Goal: Obtain resource: Obtain resource

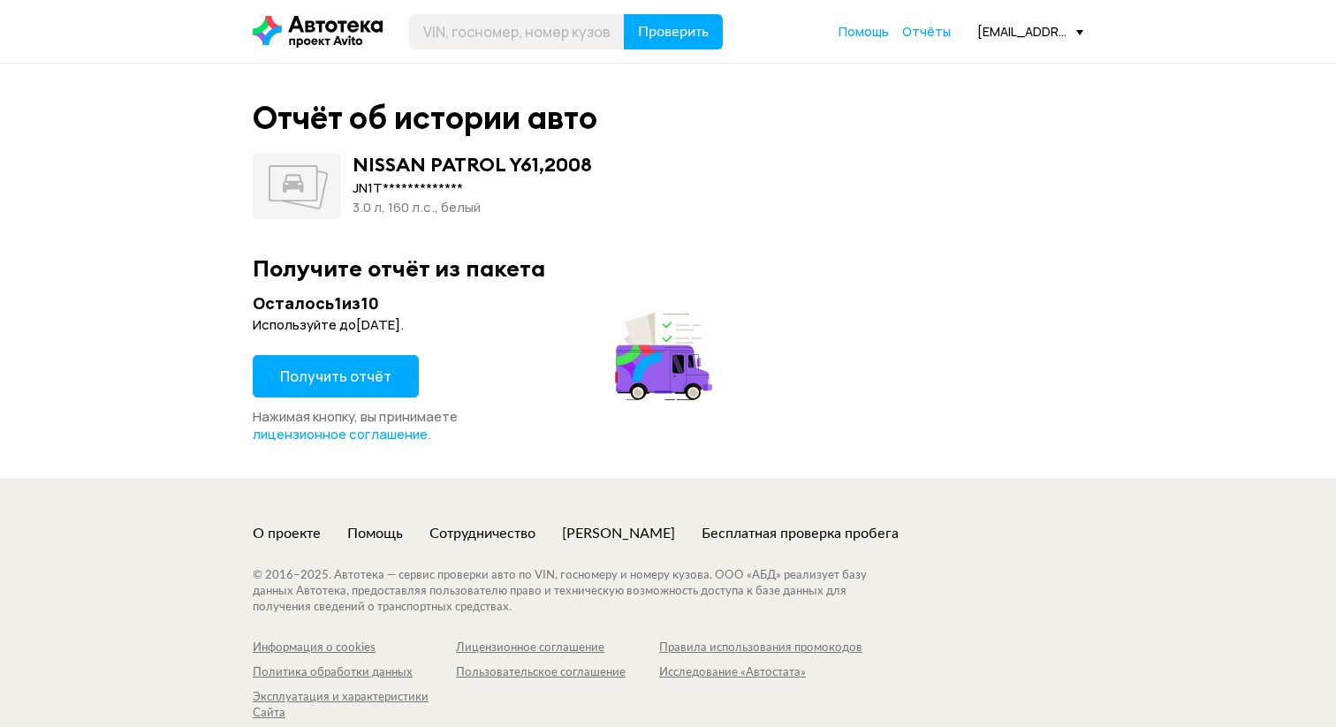
click at [377, 382] on span "Получить отчёт" at bounding box center [335, 376] width 111 height 19
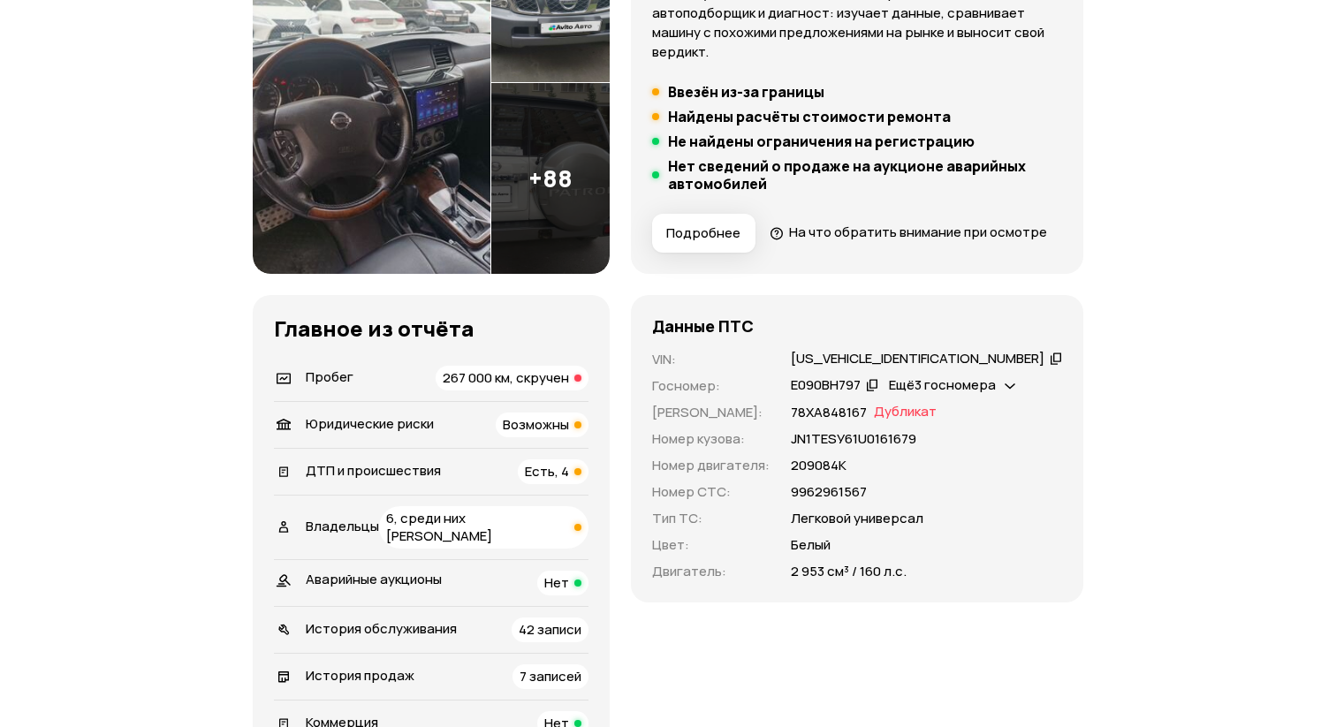
scroll to position [311, 0]
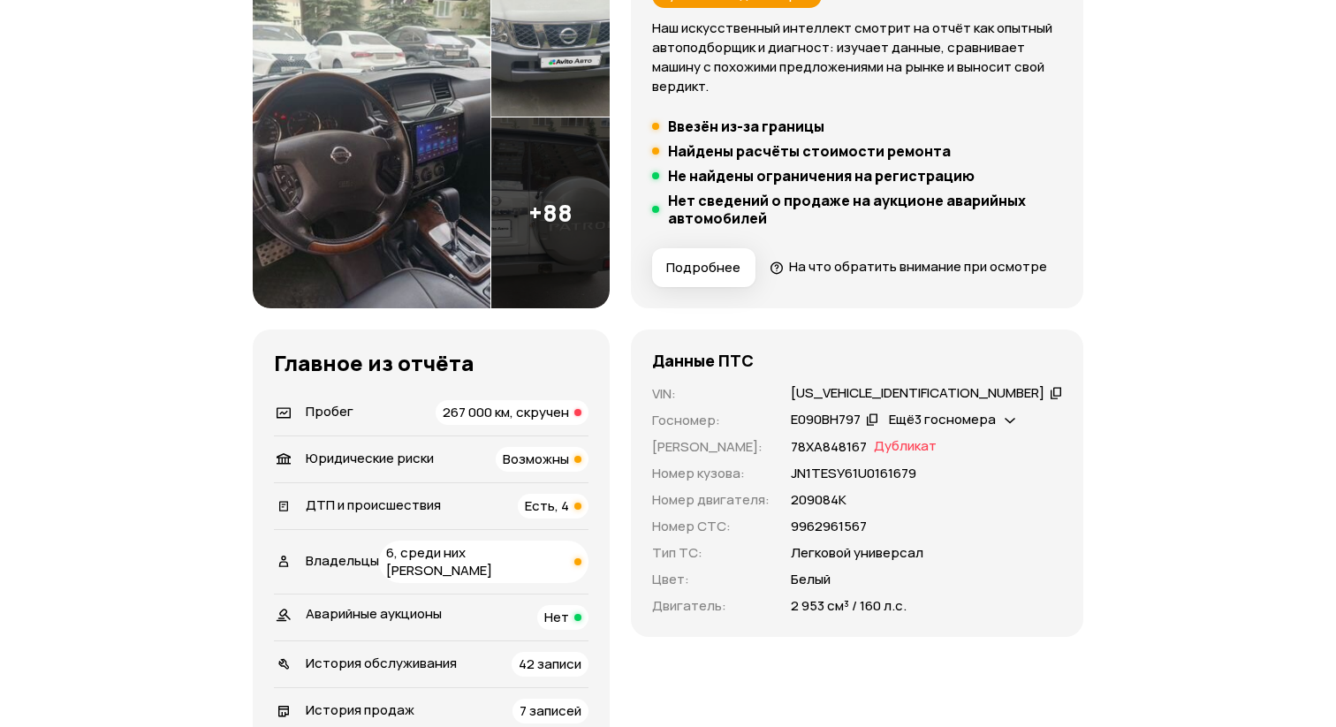
click at [559, 422] on span "267 000 км, скручен" at bounding box center [506, 412] width 126 height 19
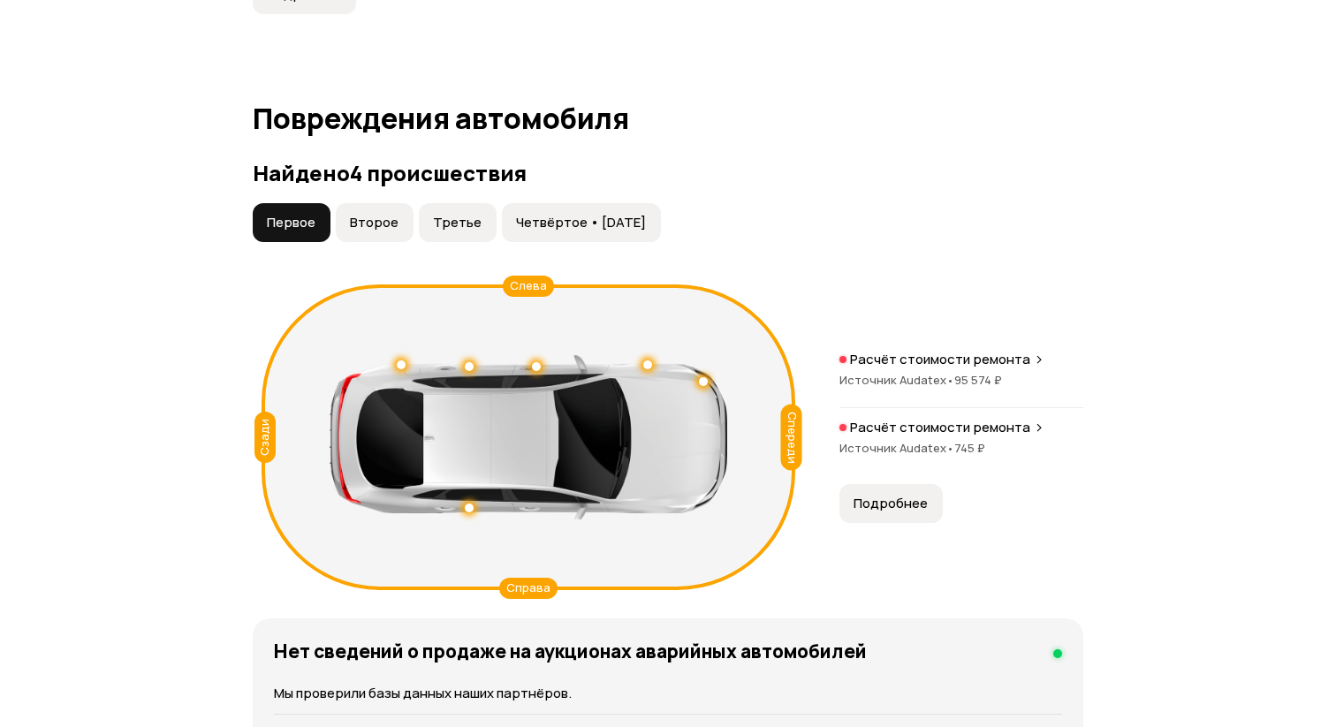
scroll to position [1892, 0]
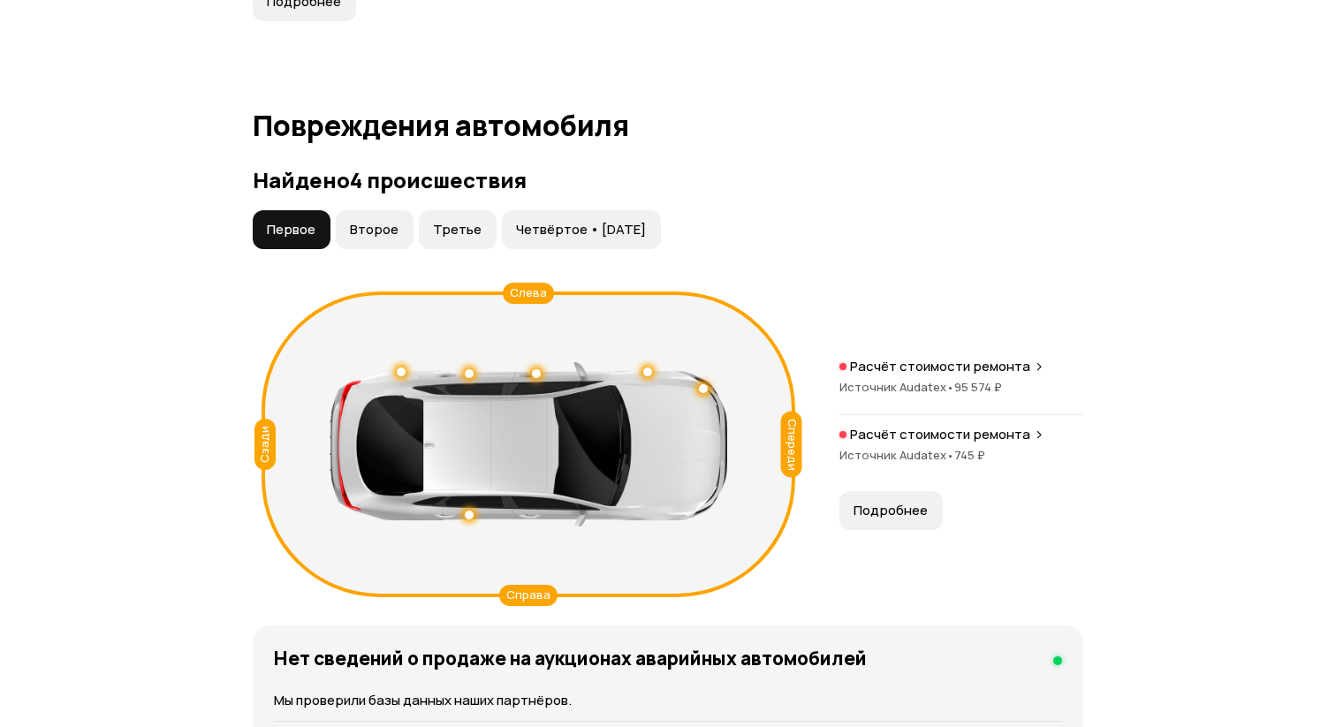
click at [353, 235] on span "Второе" at bounding box center [374, 230] width 49 height 18
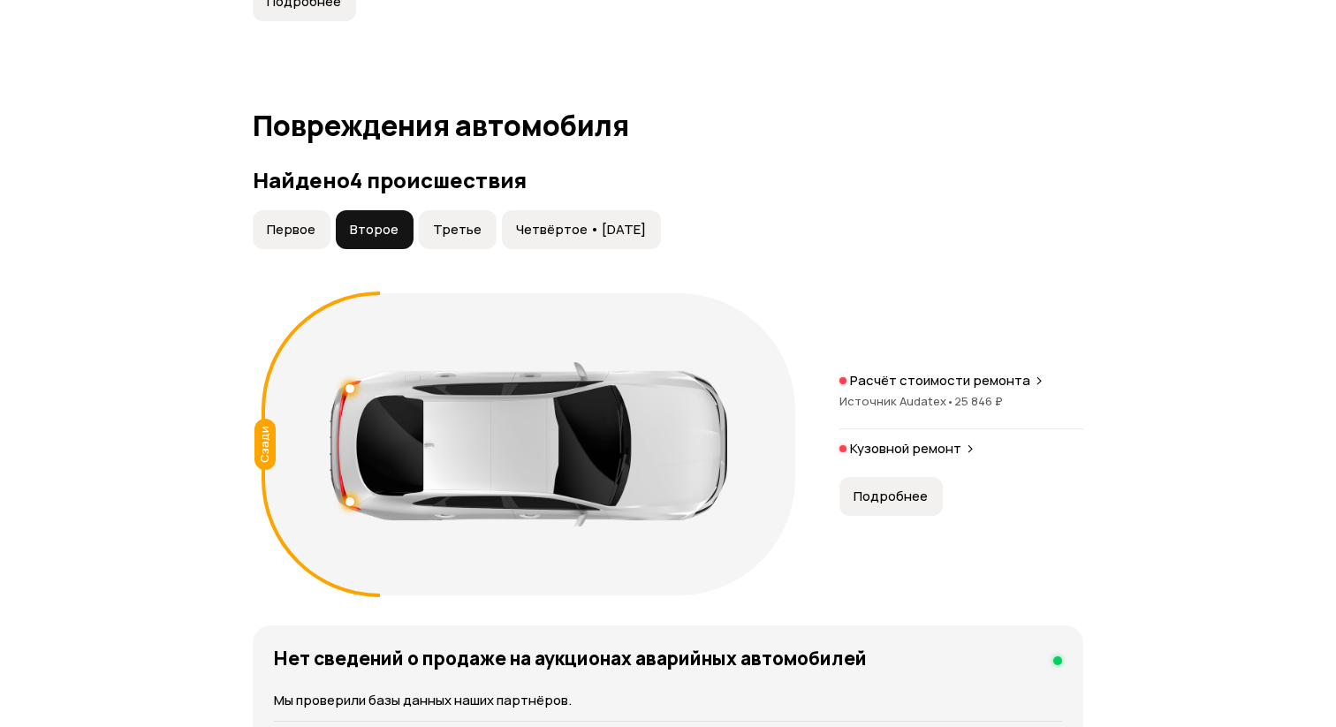
click at [445, 239] on span "Третье" at bounding box center [457, 230] width 49 height 18
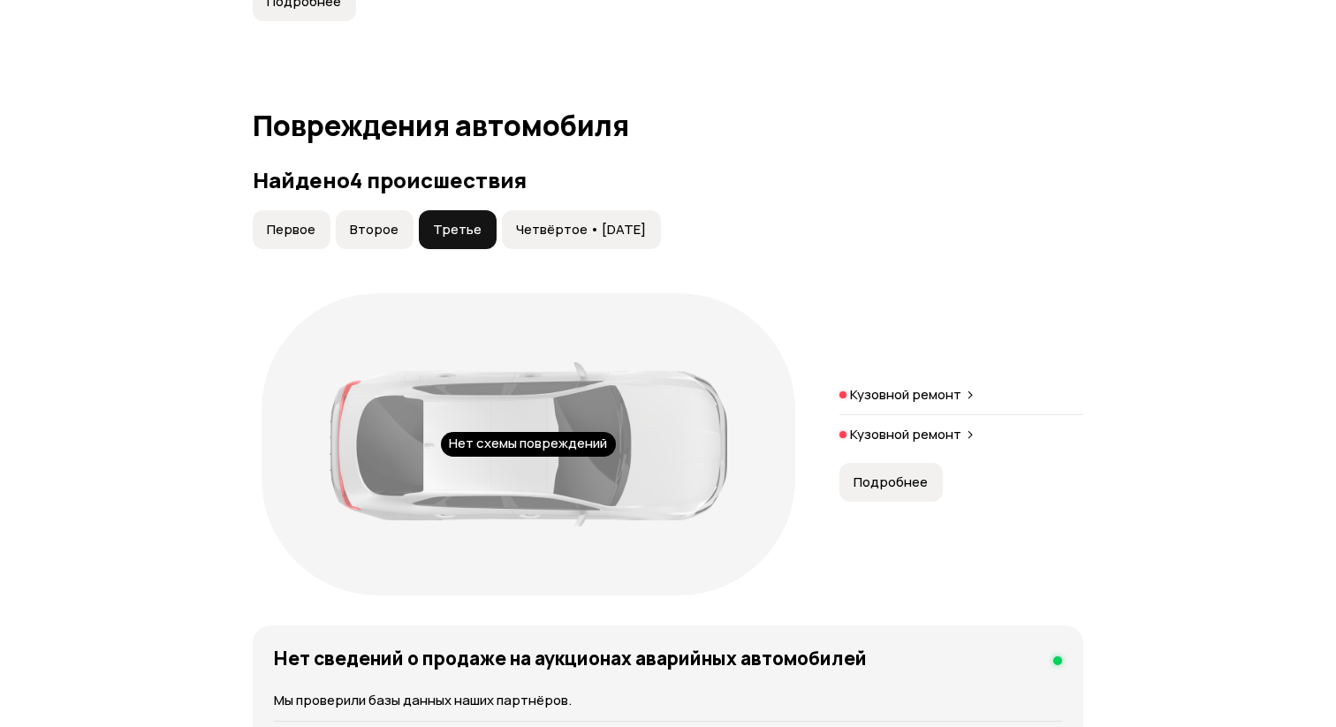
click at [535, 239] on span "Четвёртое • [DATE]" at bounding box center [581, 230] width 130 height 18
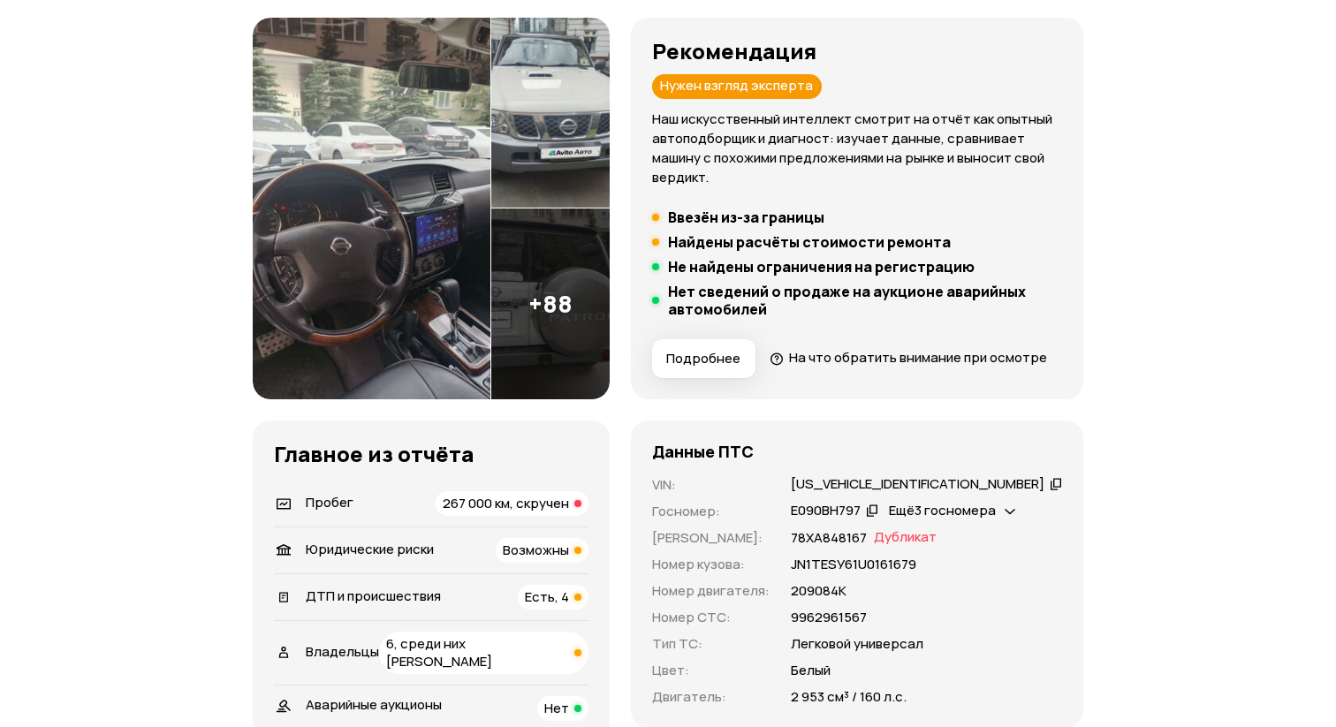
scroll to position [219, 0]
click at [996, 521] on div "Ещё 3 госномера" at bounding box center [942, 512] width 107 height 19
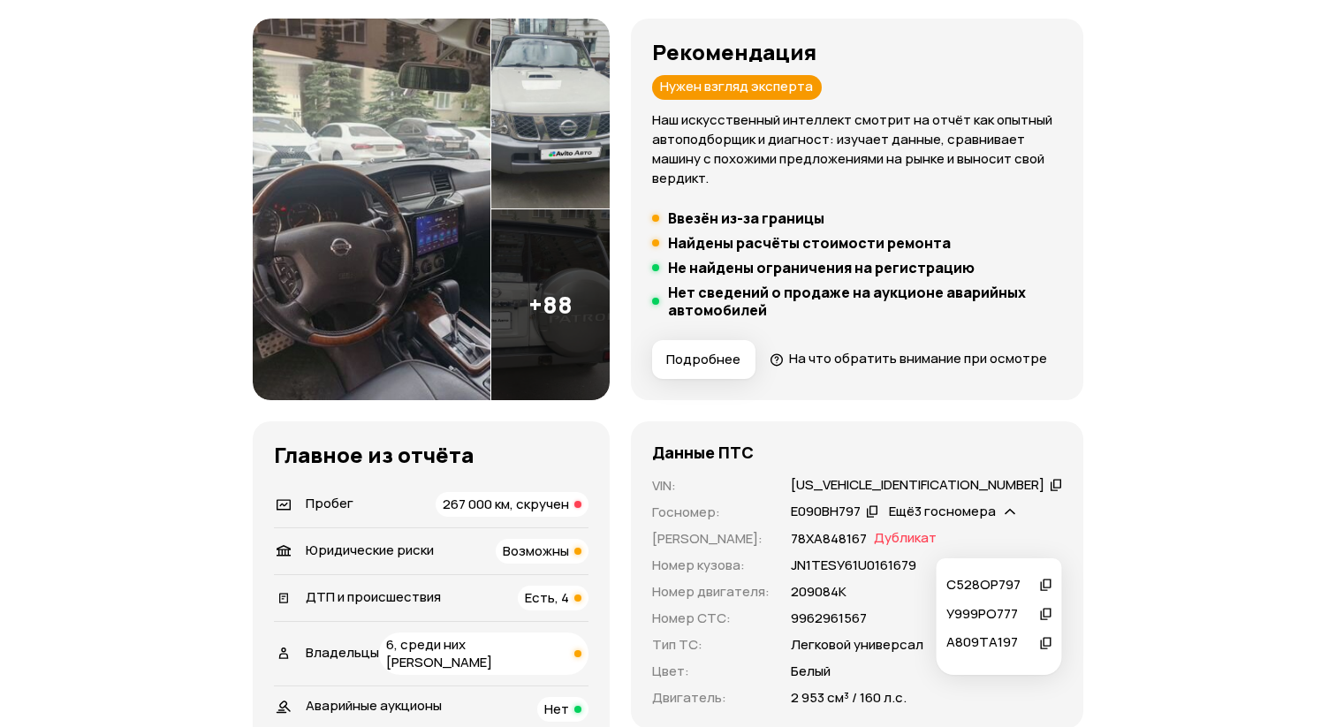
click at [1044, 606] on icon at bounding box center [1046, 614] width 12 height 18
click at [379, 251] on img at bounding box center [372, 210] width 238 height 382
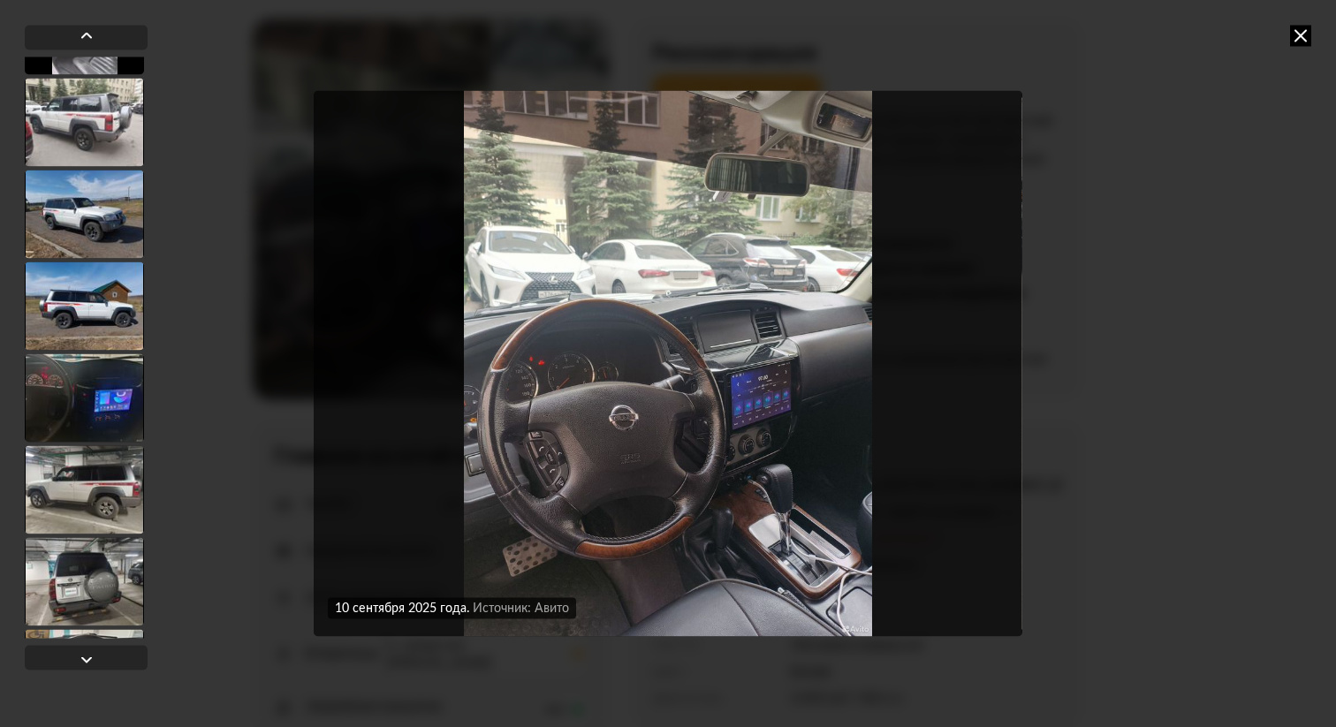
scroll to position [544, 0]
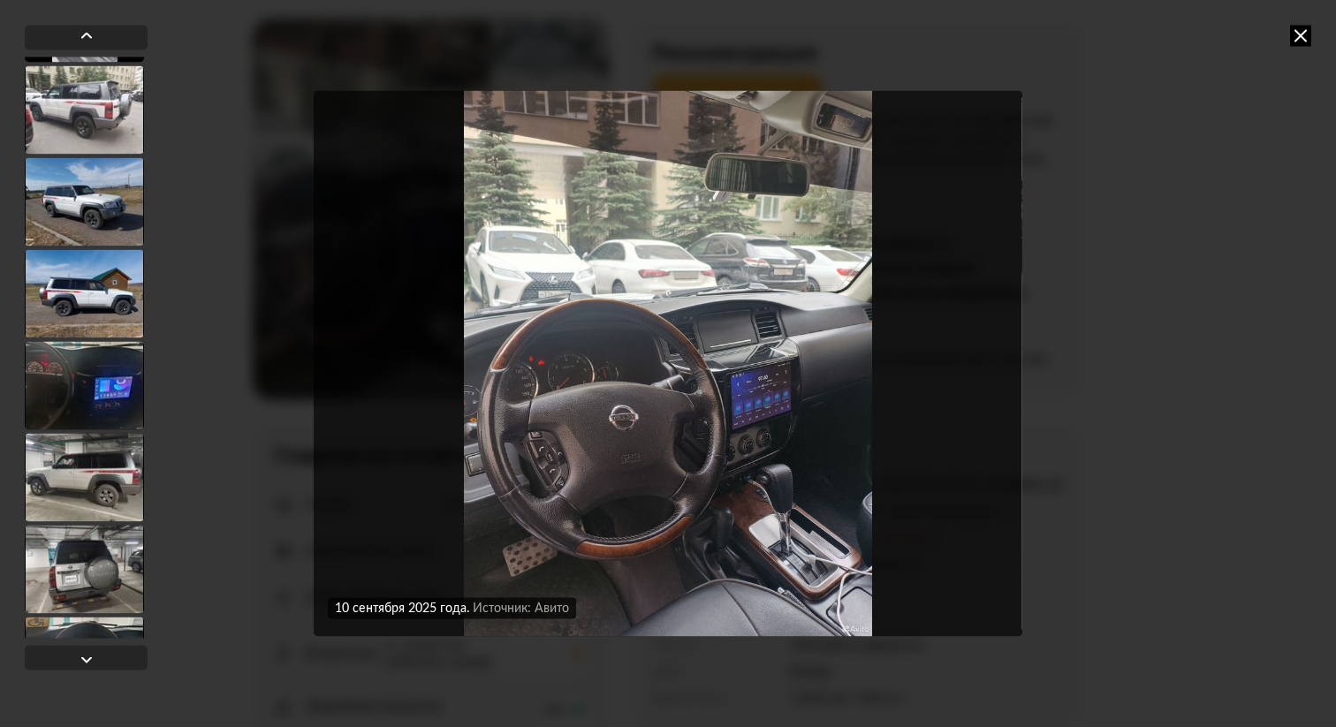
click at [108, 179] on div at bounding box center [84, 201] width 119 height 88
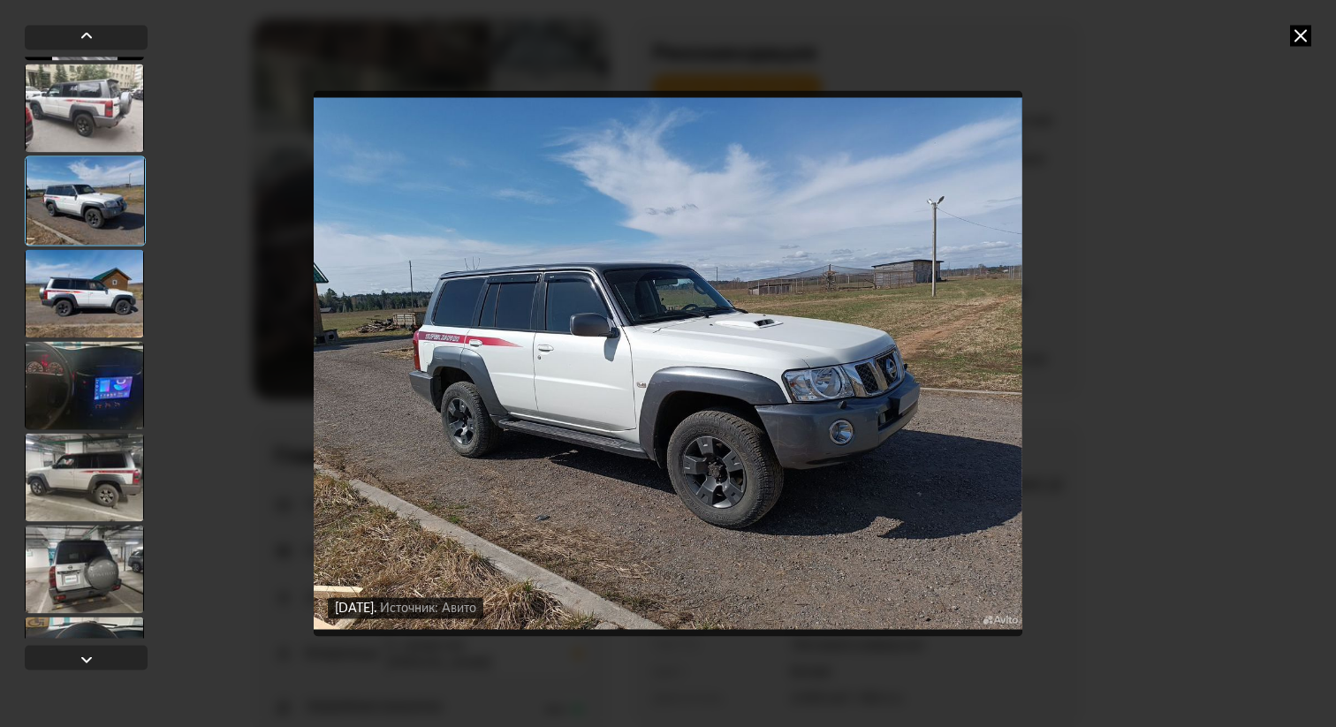
scroll to position [543, 0]
click at [88, 281] on div at bounding box center [84, 295] width 119 height 88
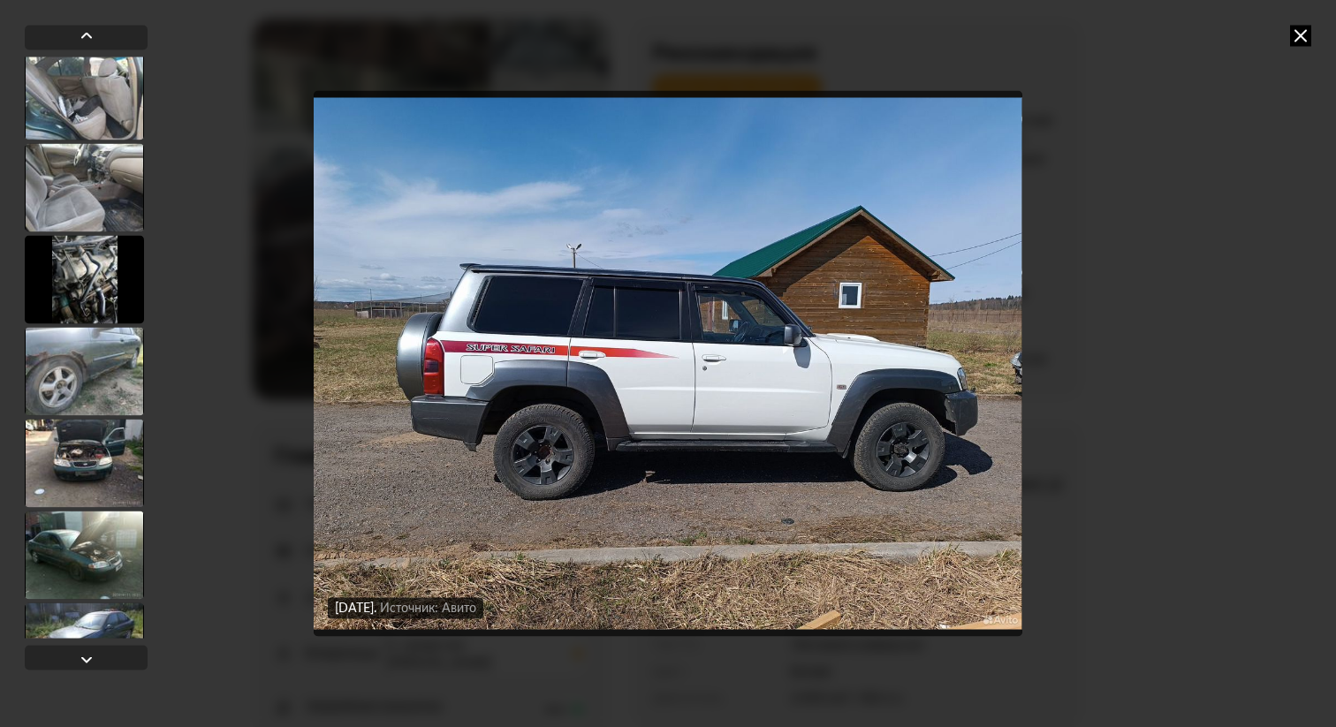
scroll to position [7784, 0]
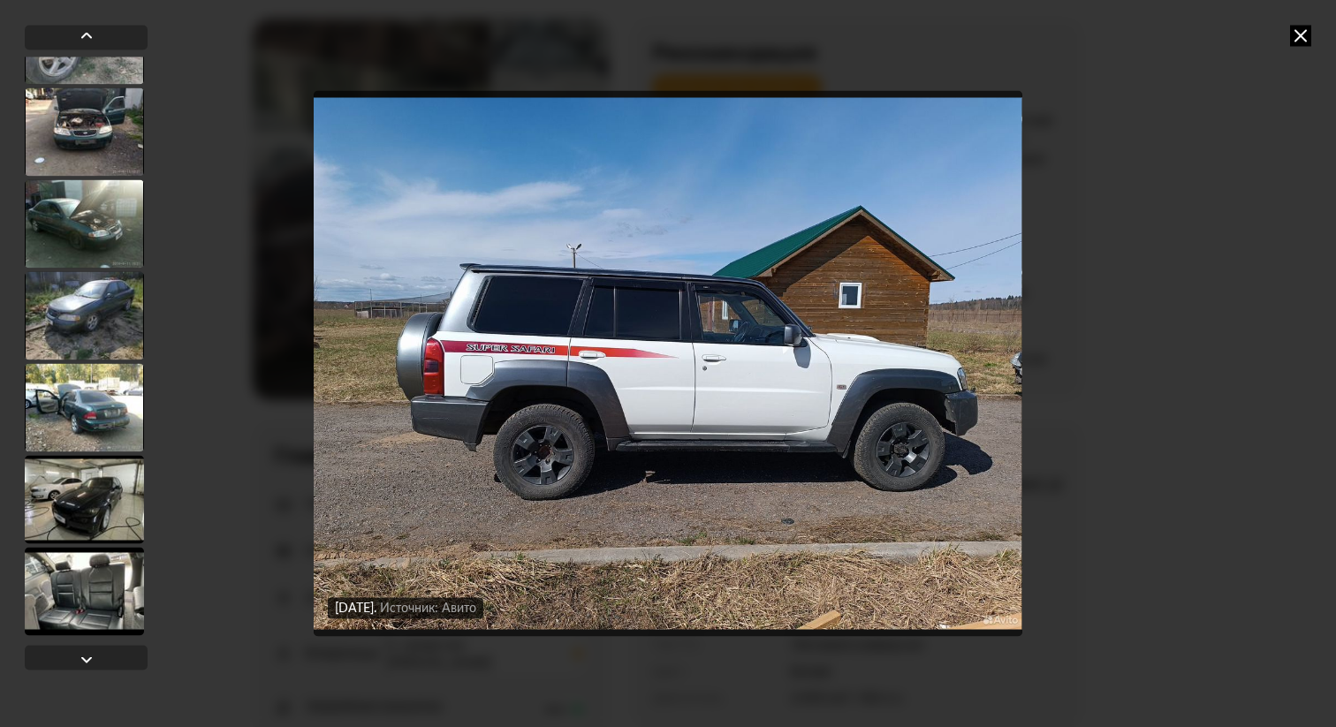
click at [78, 574] on div at bounding box center [84, 591] width 119 height 88
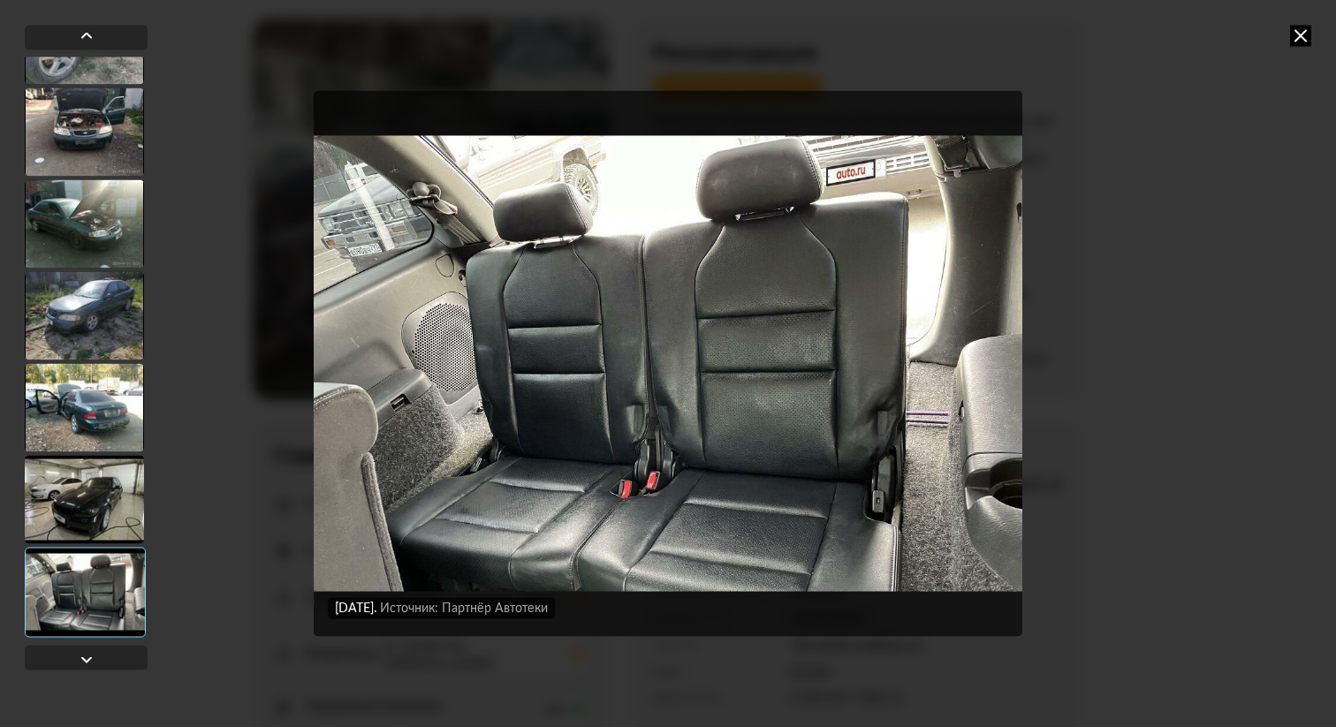
scroll to position [7746, 0]
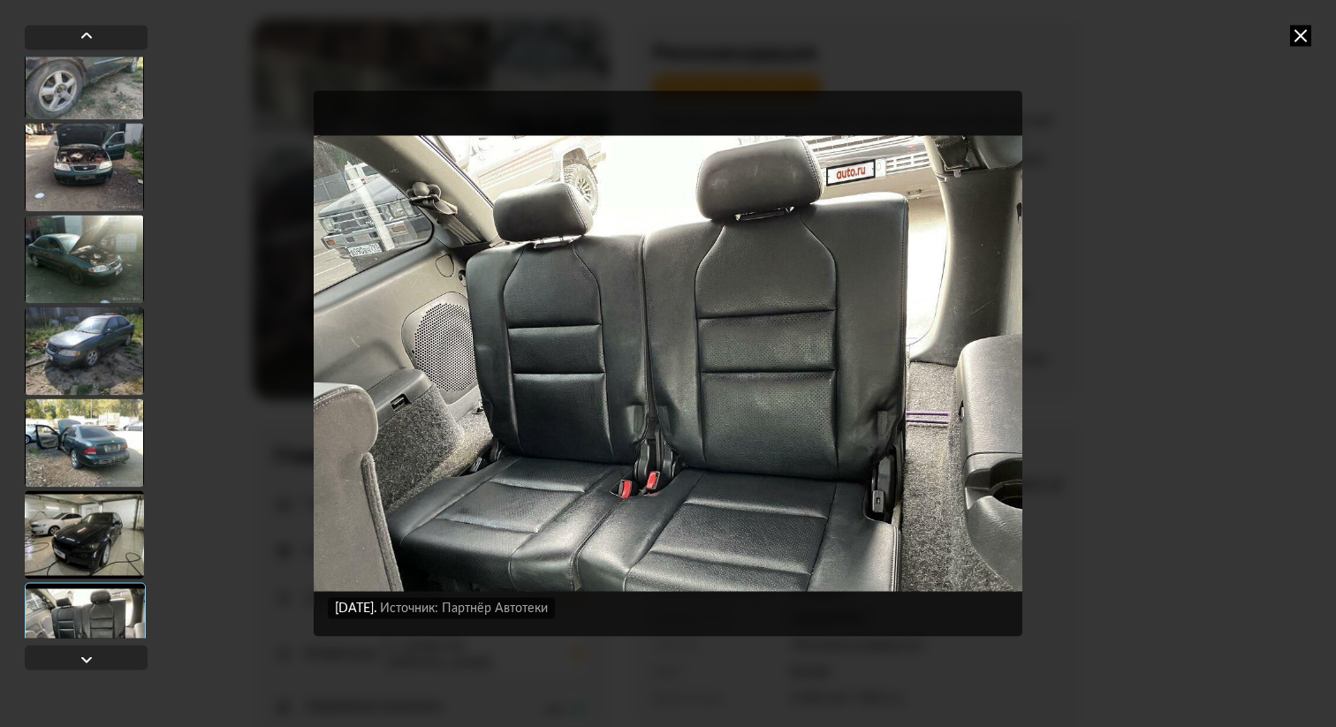
click at [57, 510] on div at bounding box center [84, 535] width 119 height 88
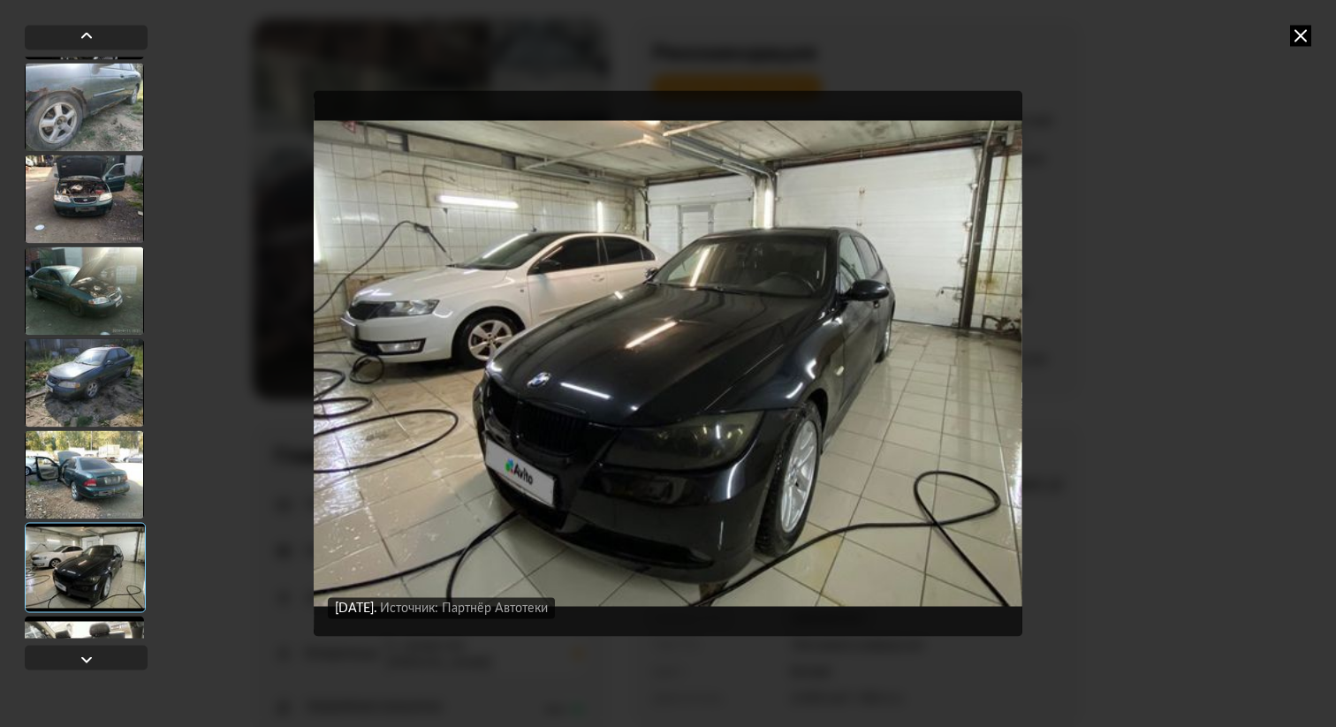
click at [63, 494] on div at bounding box center [84, 474] width 119 height 88
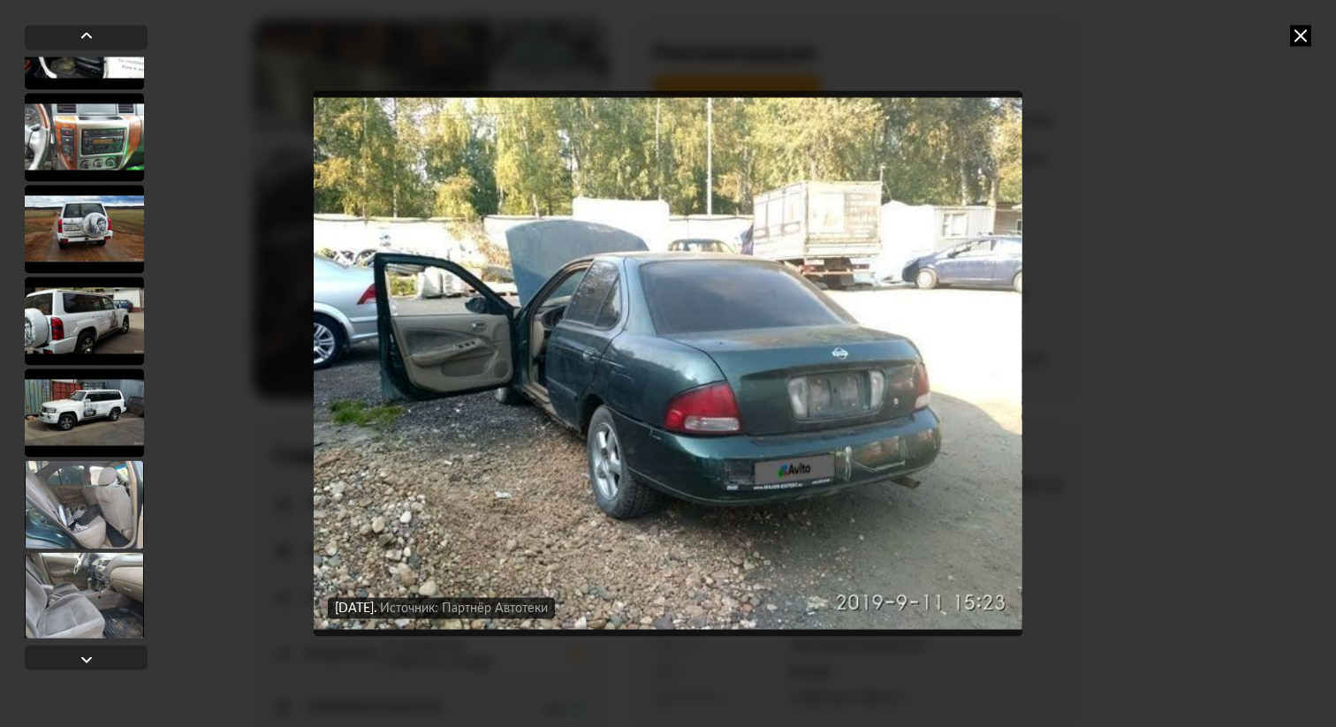
scroll to position [6992, 0]
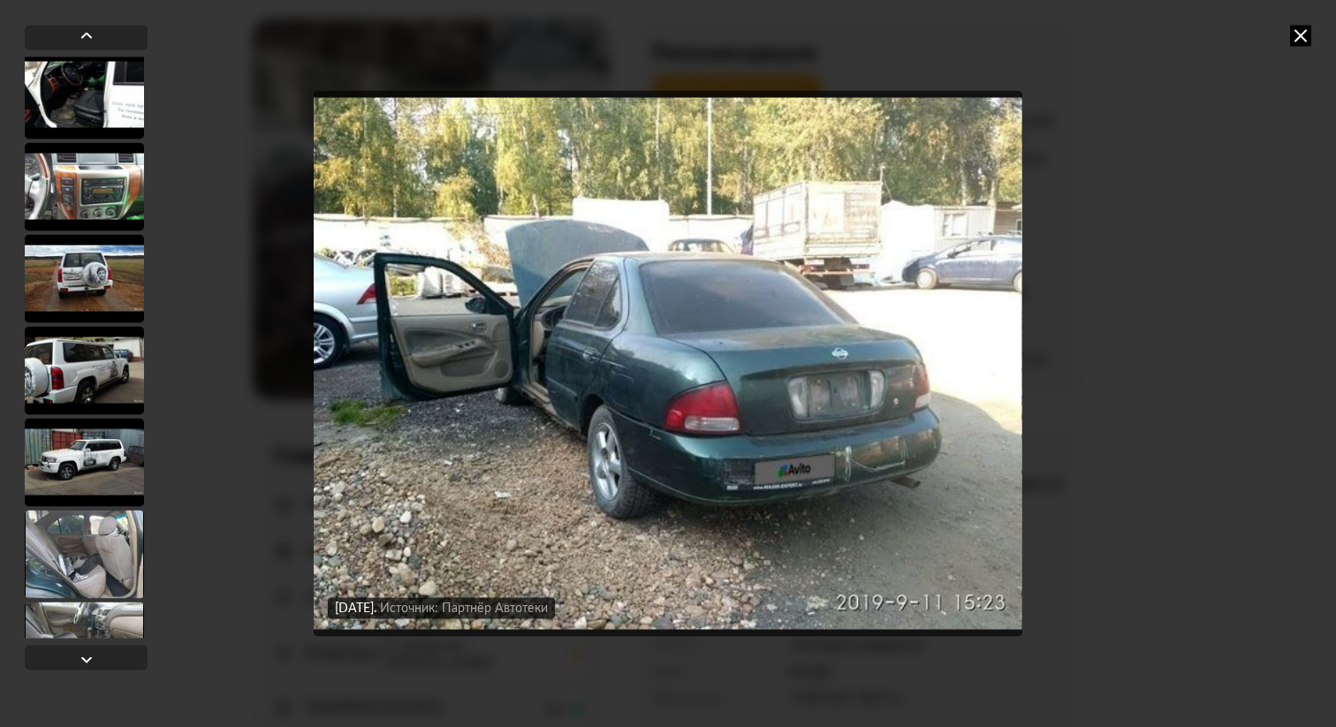
click at [65, 467] on div at bounding box center [84, 462] width 119 height 88
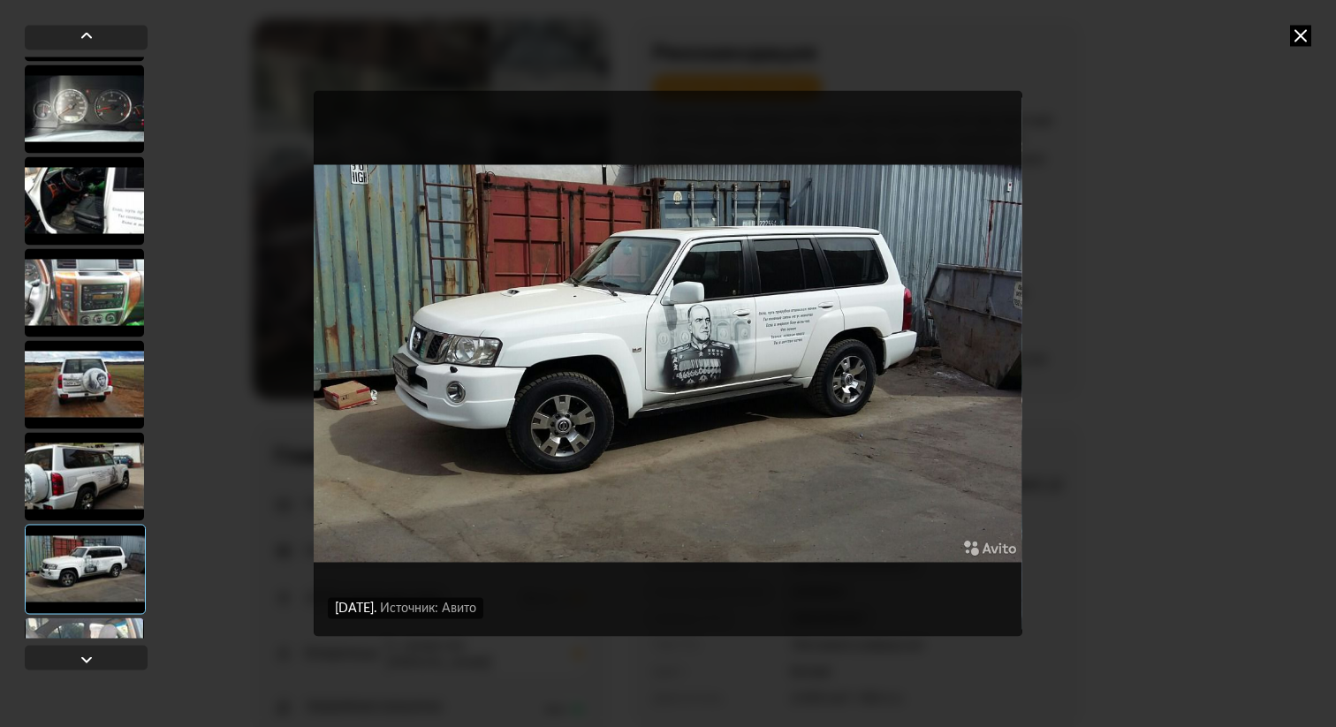
scroll to position [6879, 0]
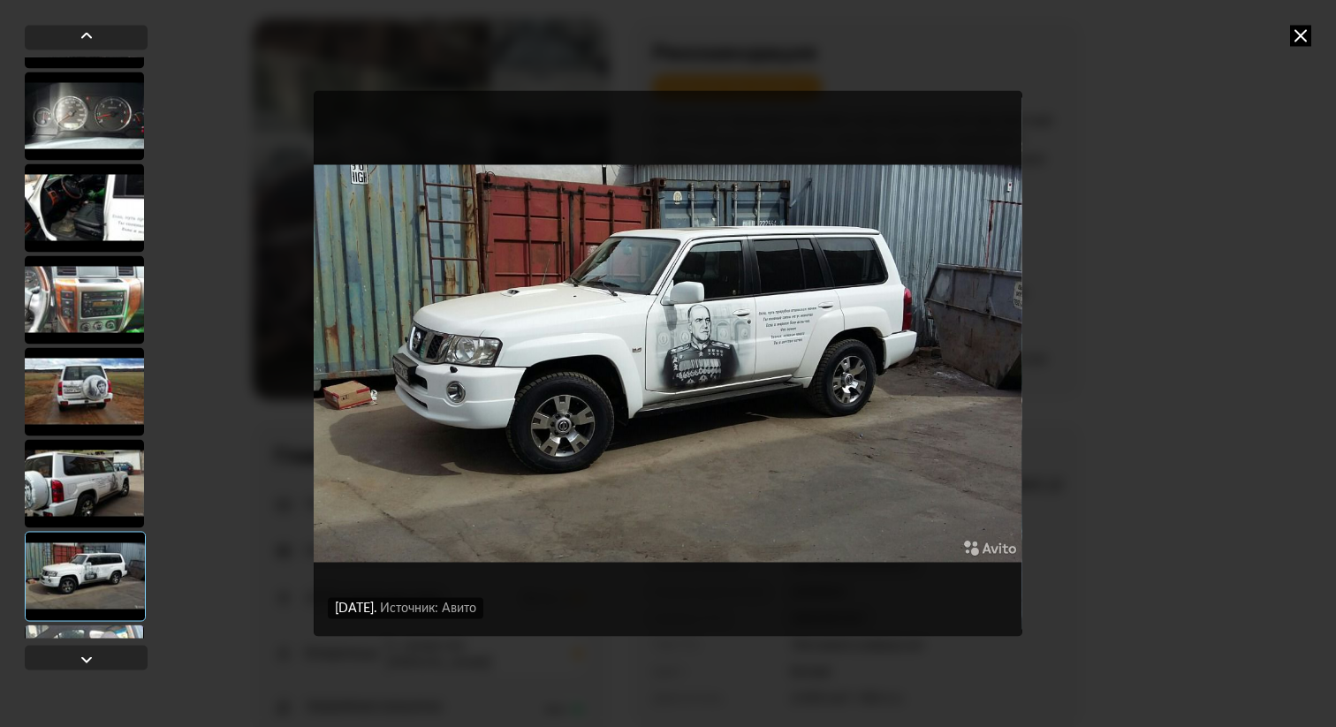
click at [87, 460] on div at bounding box center [84, 483] width 119 height 88
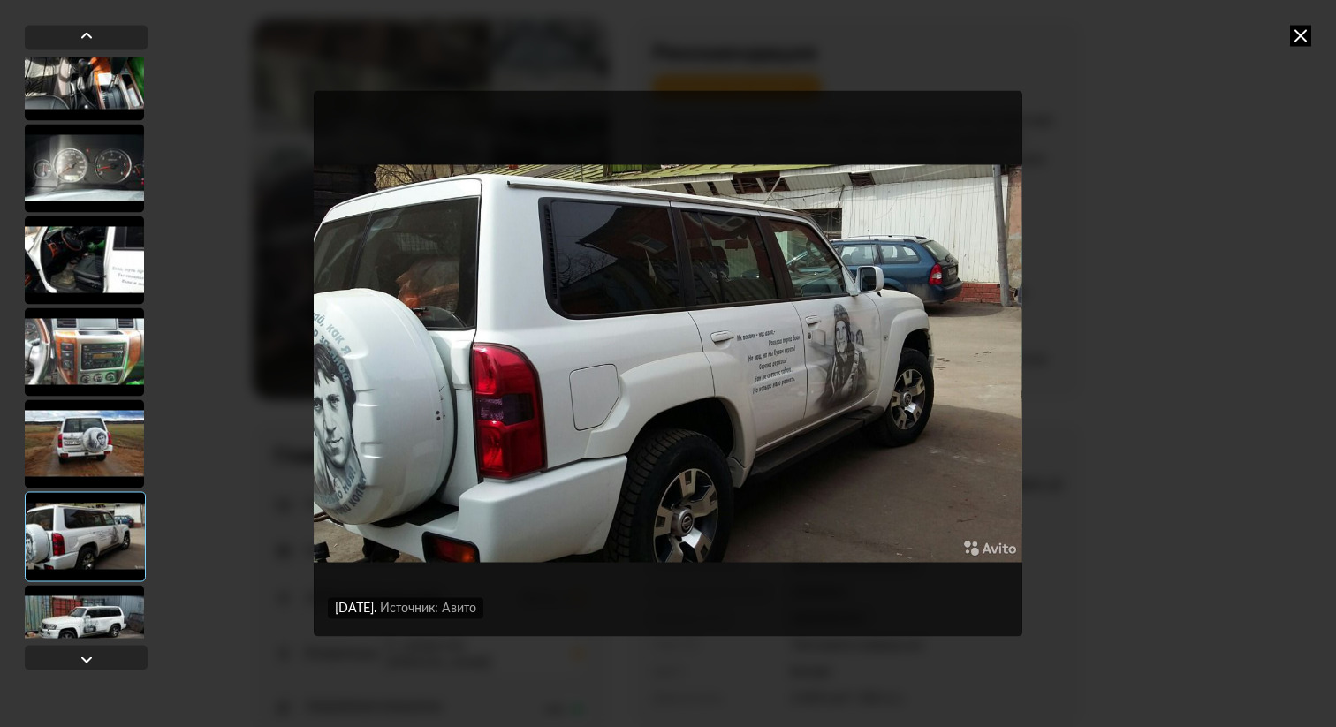
click at [87, 460] on div at bounding box center [84, 443] width 119 height 88
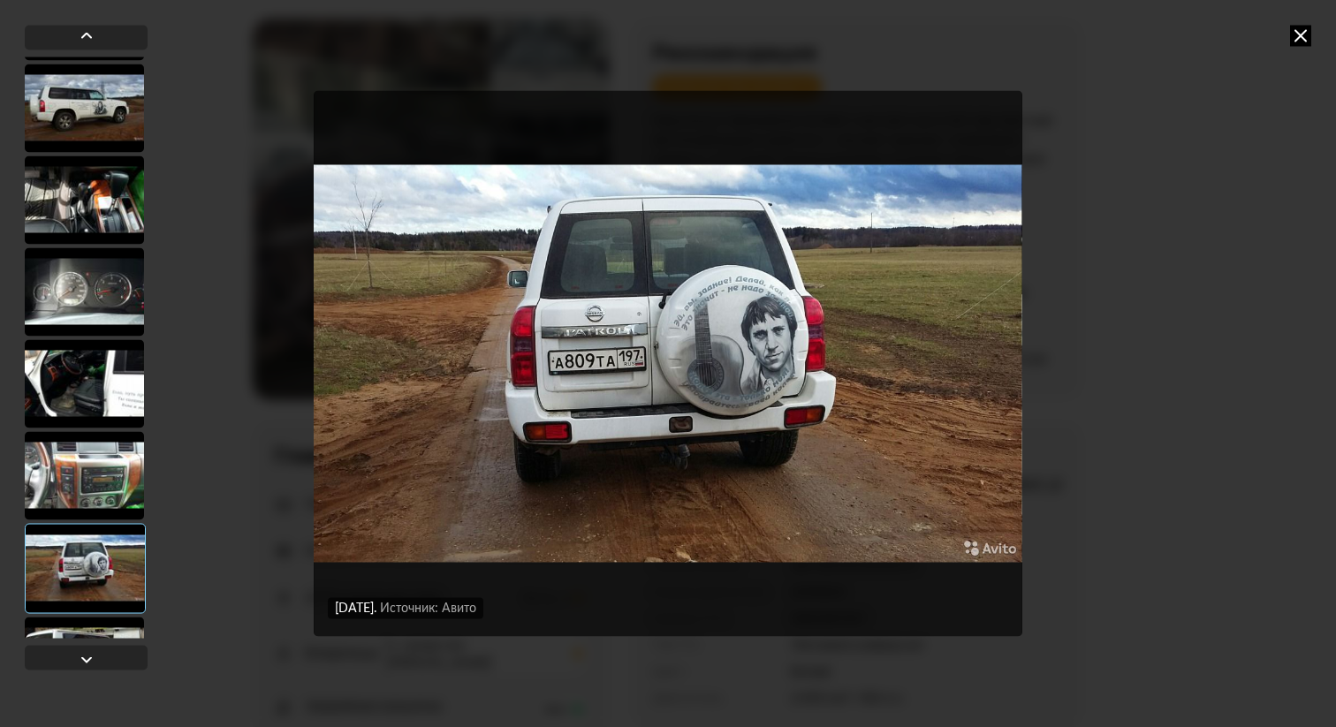
scroll to position [6692, 0]
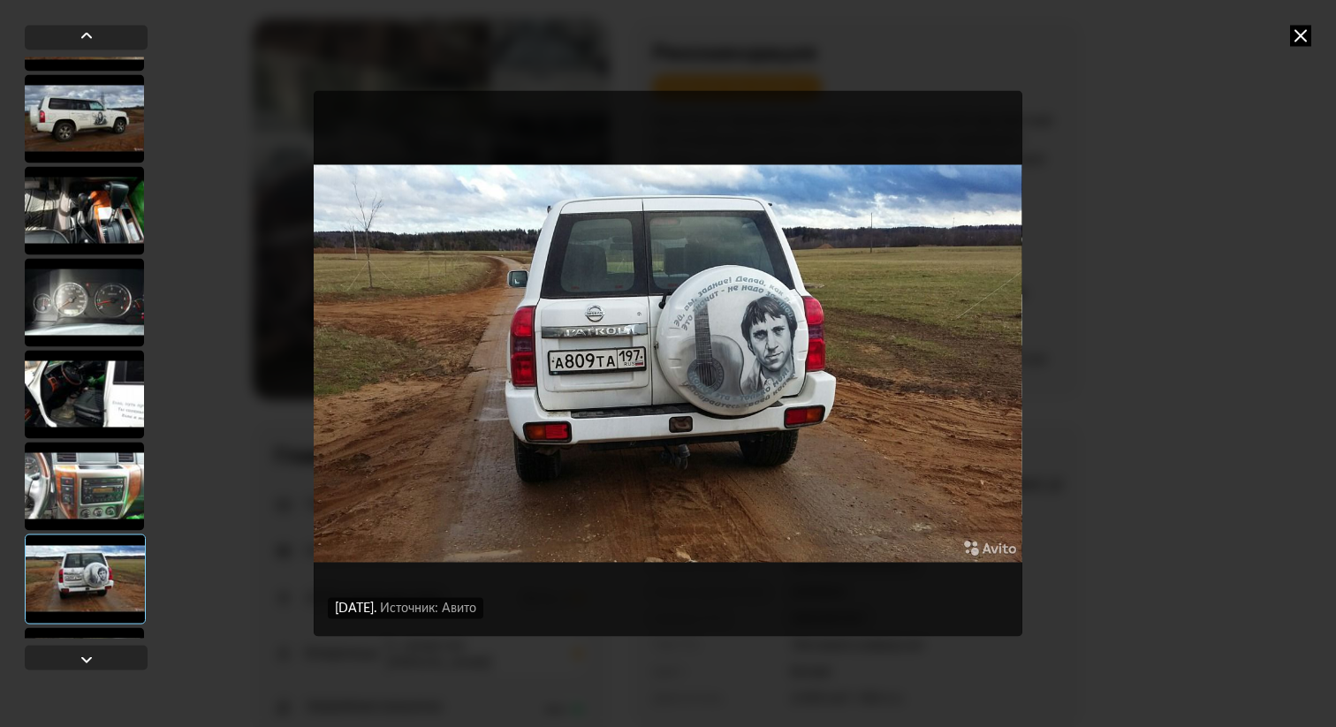
click at [87, 460] on div at bounding box center [84, 486] width 119 height 88
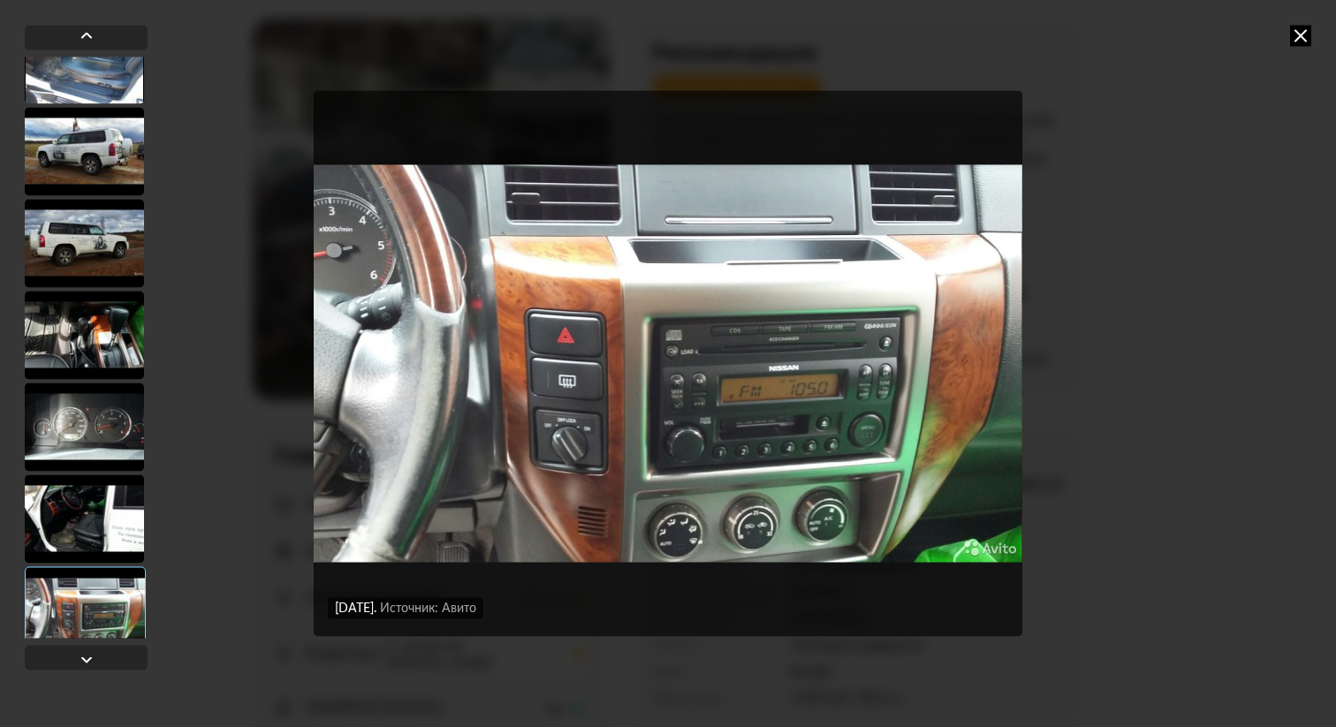
scroll to position [6561, 0]
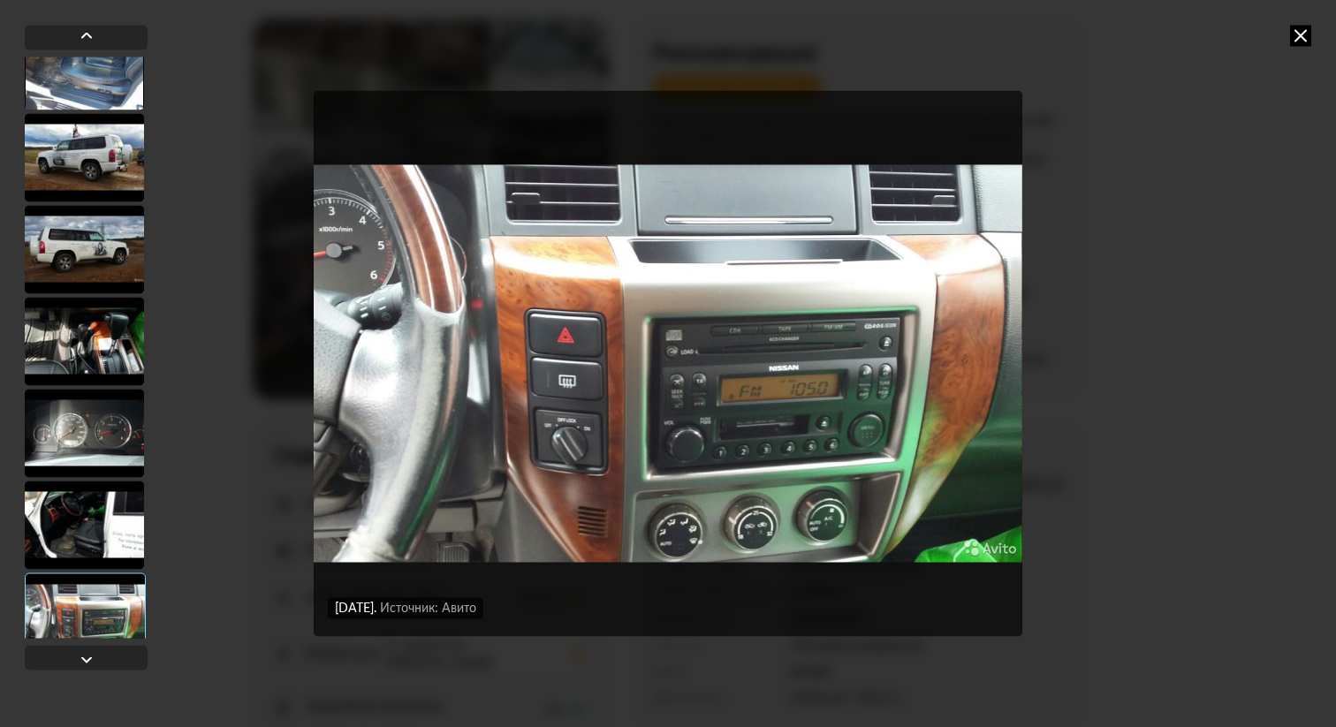
click at [87, 522] on div at bounding box center [84, 525] width 119 height 88
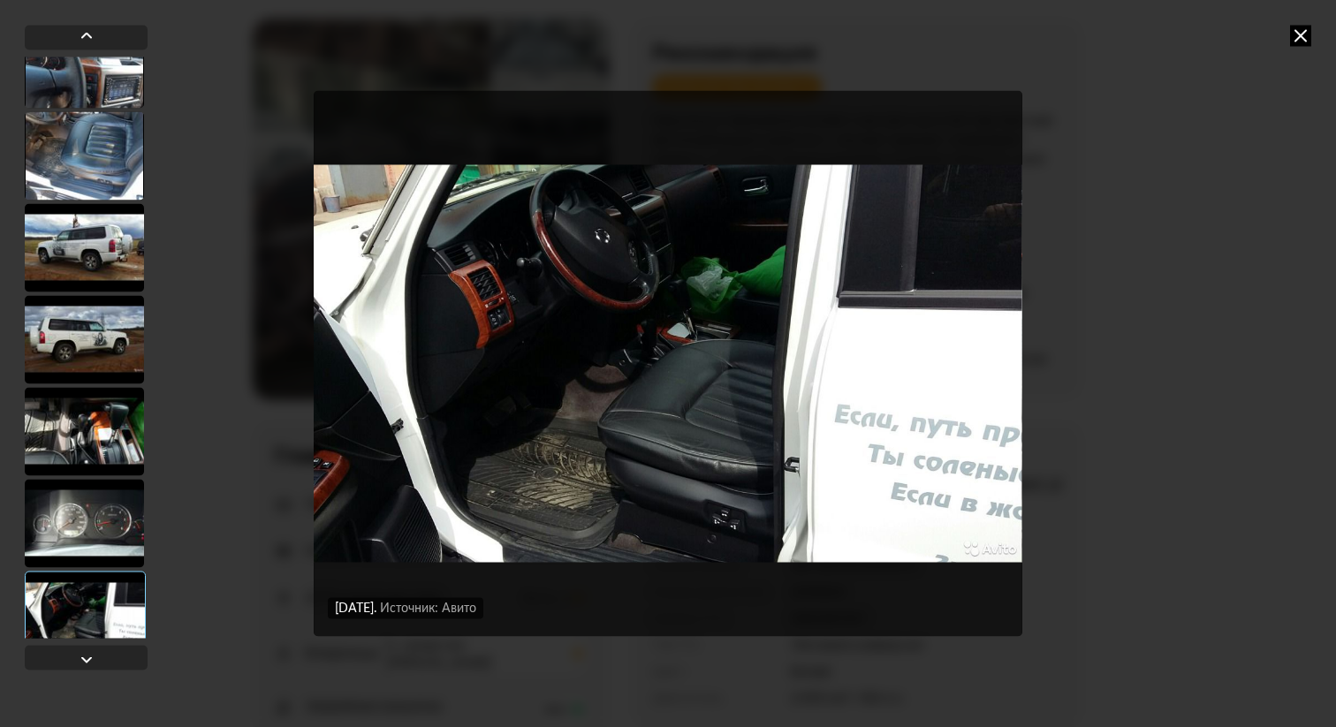
click at [87, 522] on div at bounding box center [84, 523] width 119 height 88
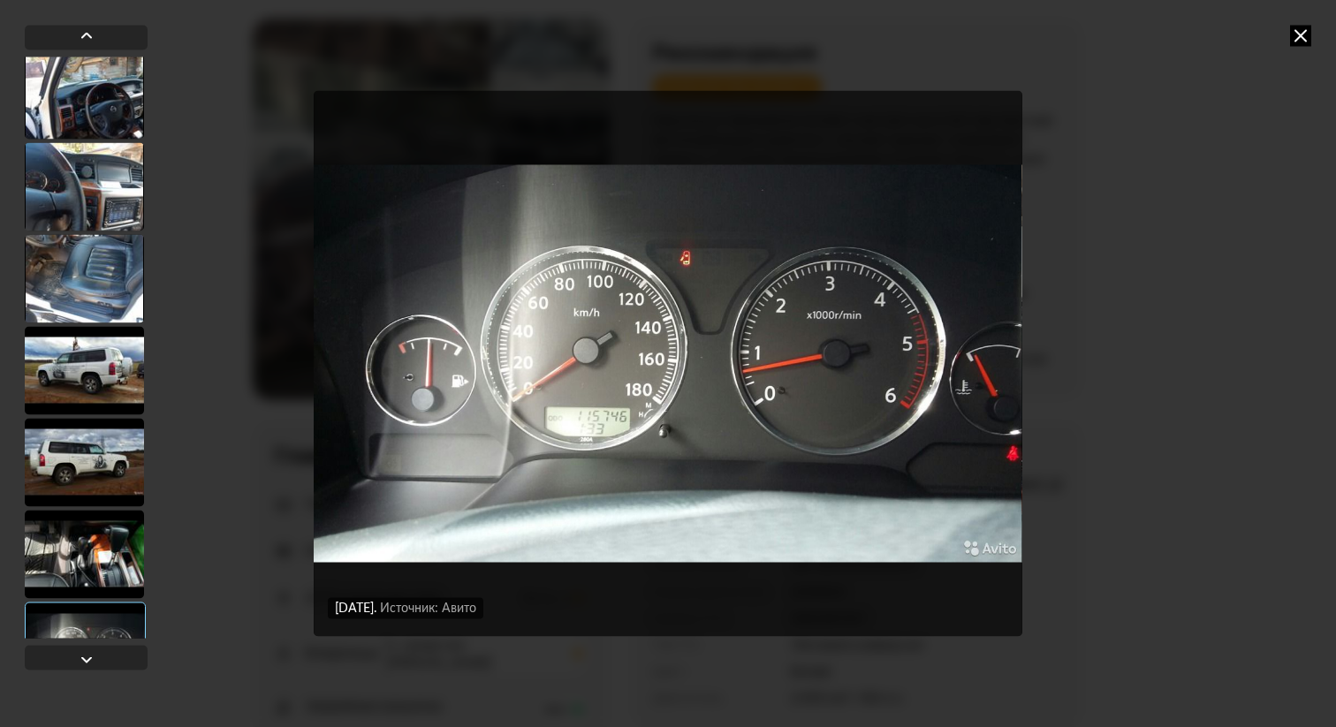
click at [87, 522] on div at bounding box center [84, 554] width 119 height 88
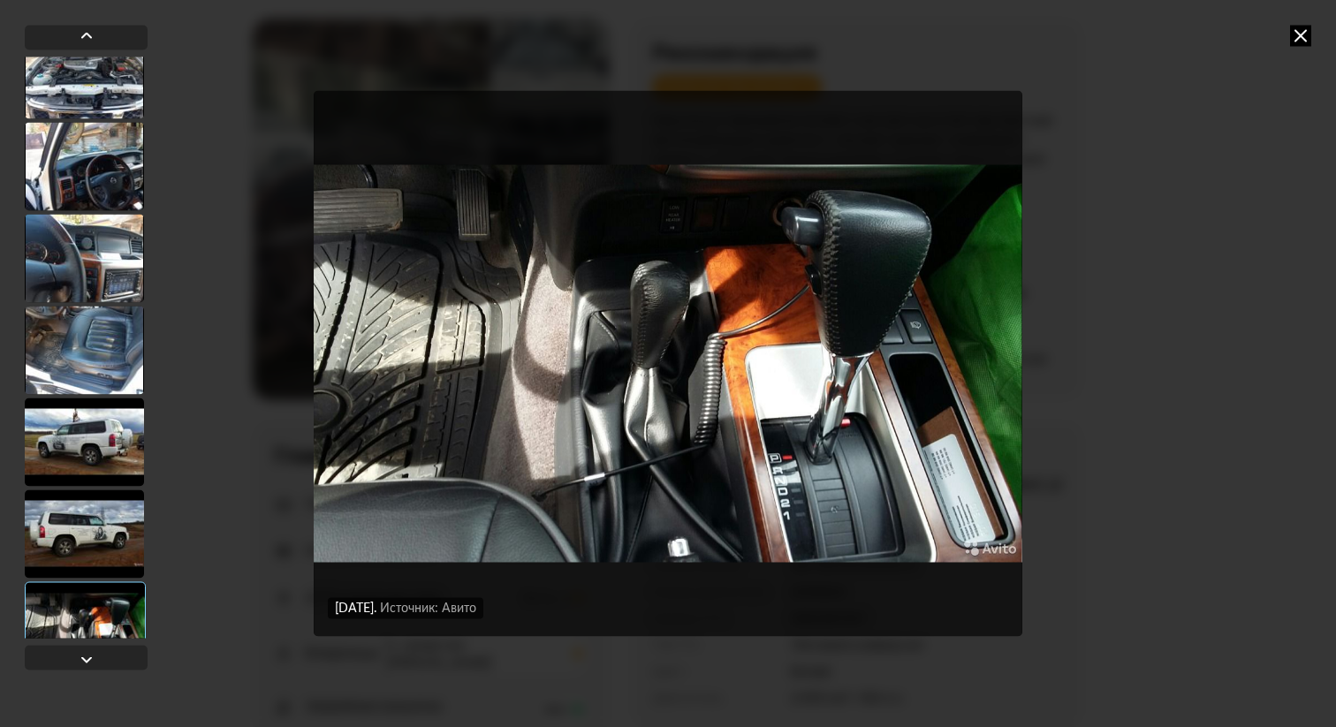
click at [87, 522] on div at bounding box center [84, 534] width 119 height 88
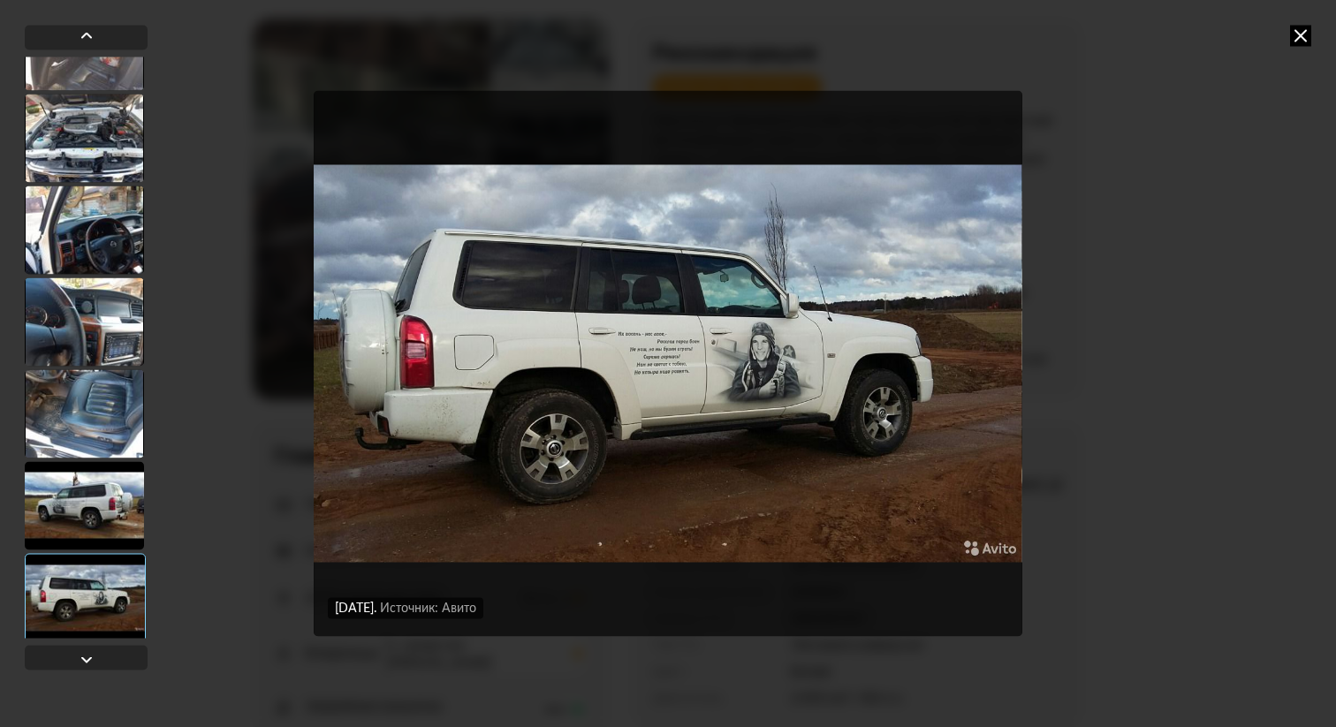
click at [87, 522] on div at bounding box center [84, 505] width 119 height 88
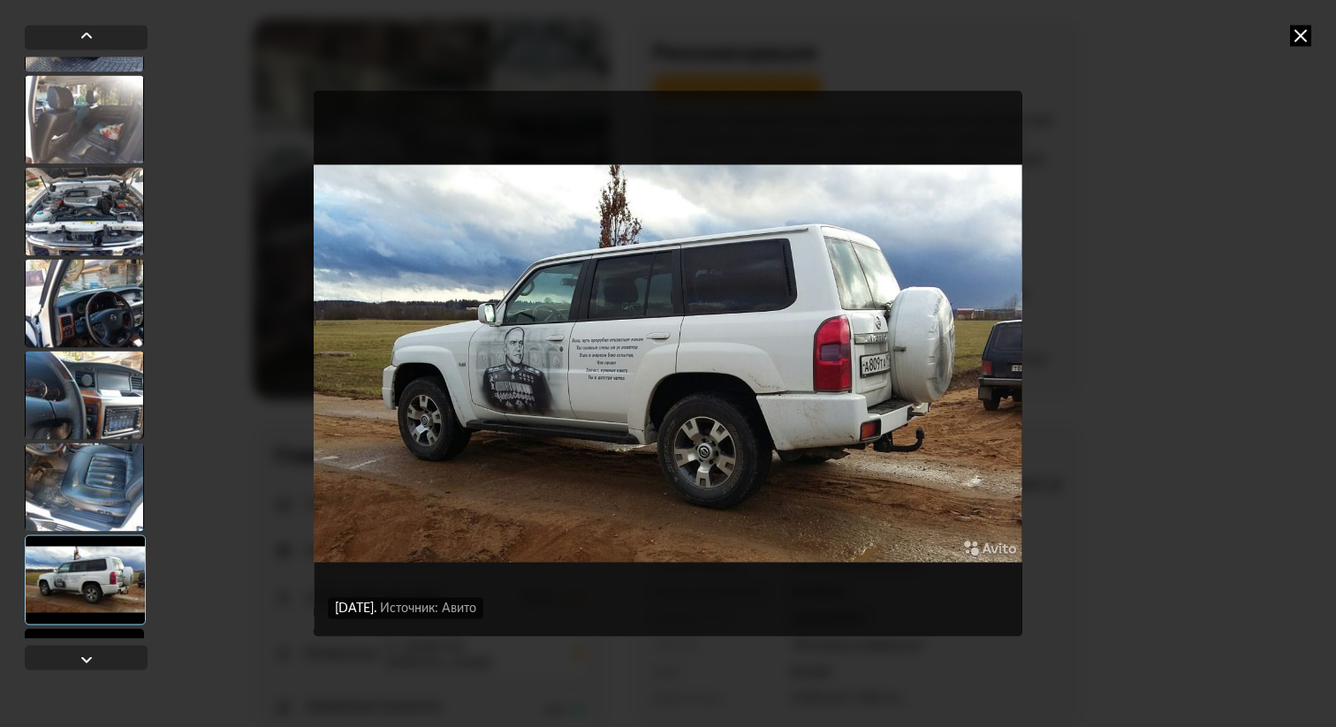
click at [87, 522] on div at bounding box center [84, 487] width 119 height 88
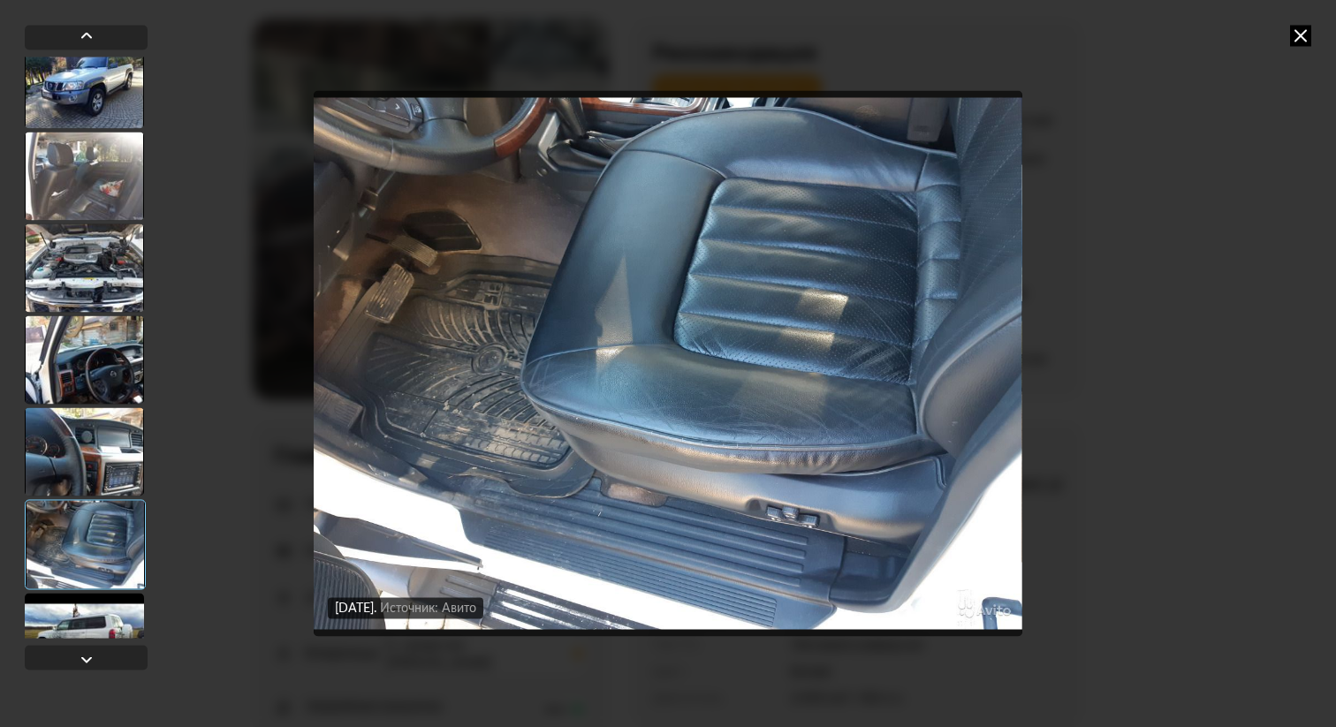
scroll to position [6081, 0]
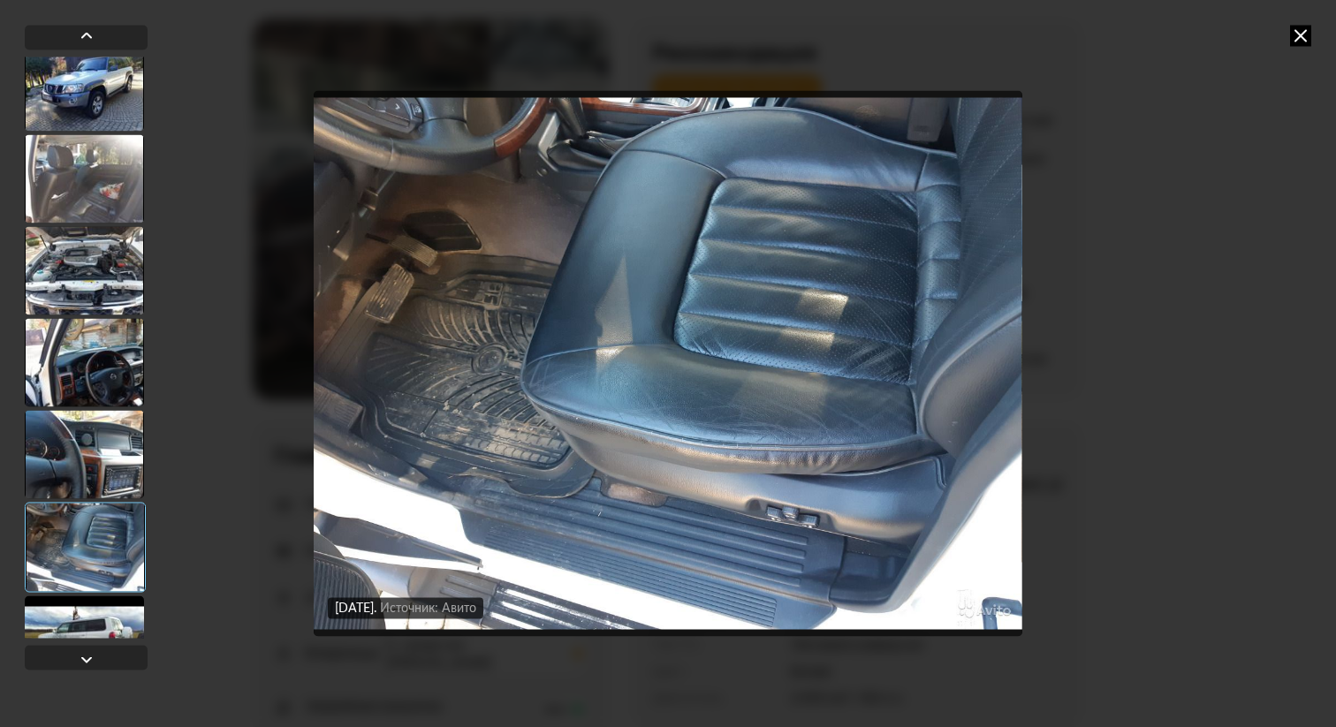
click at [87, 522] on div at bounding box center [85, 547] width 121 height 90
click at [96, 475] on div at bounding box center [84, 454] width 119 height 88
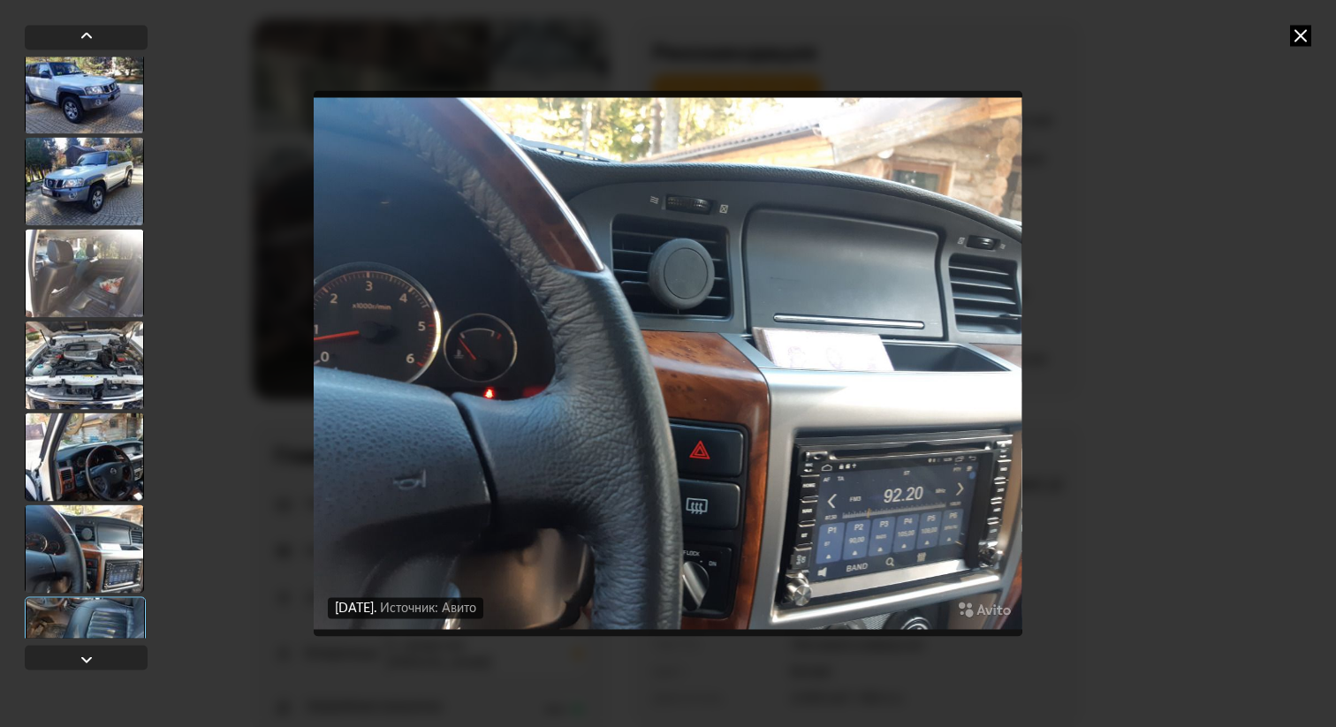
click at [96, 475] on div at bounding box center [84, 457] width 119 height 88
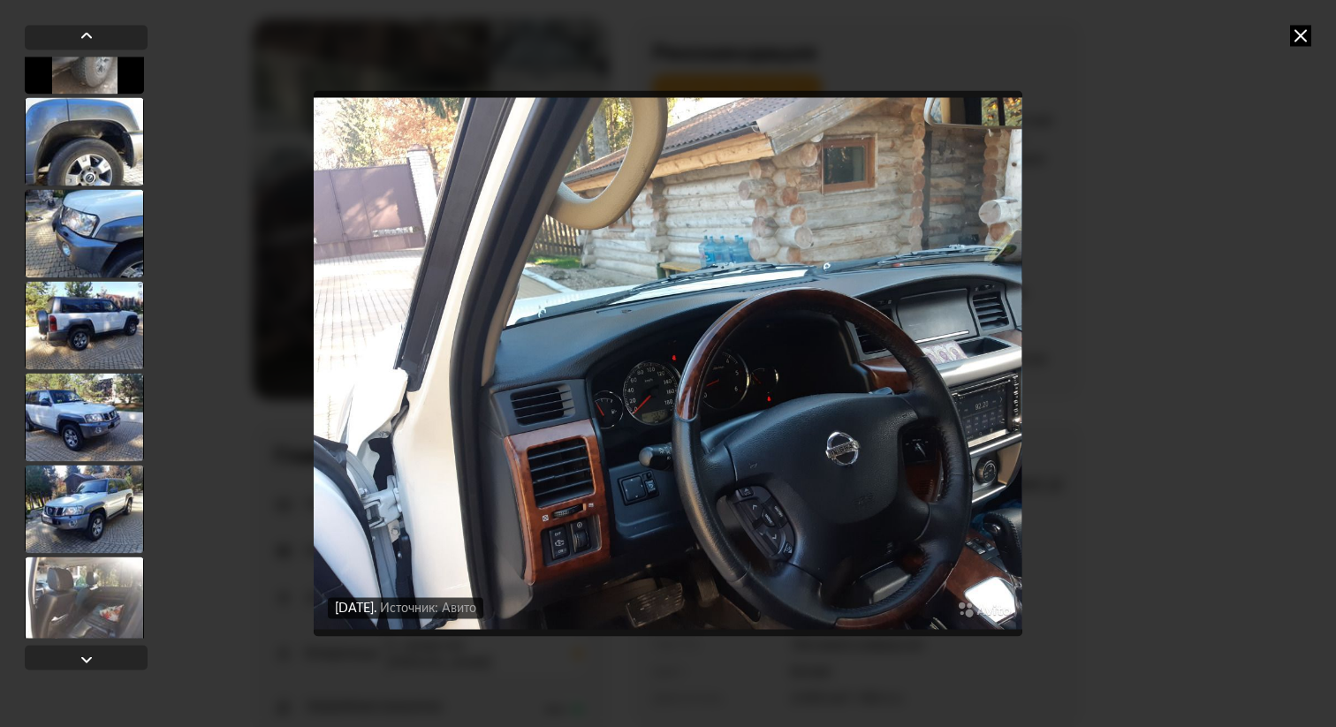
scroll to position [5658, 0]
click at [96, 475] on div at bounding box center [84, 509] width 119 height 88
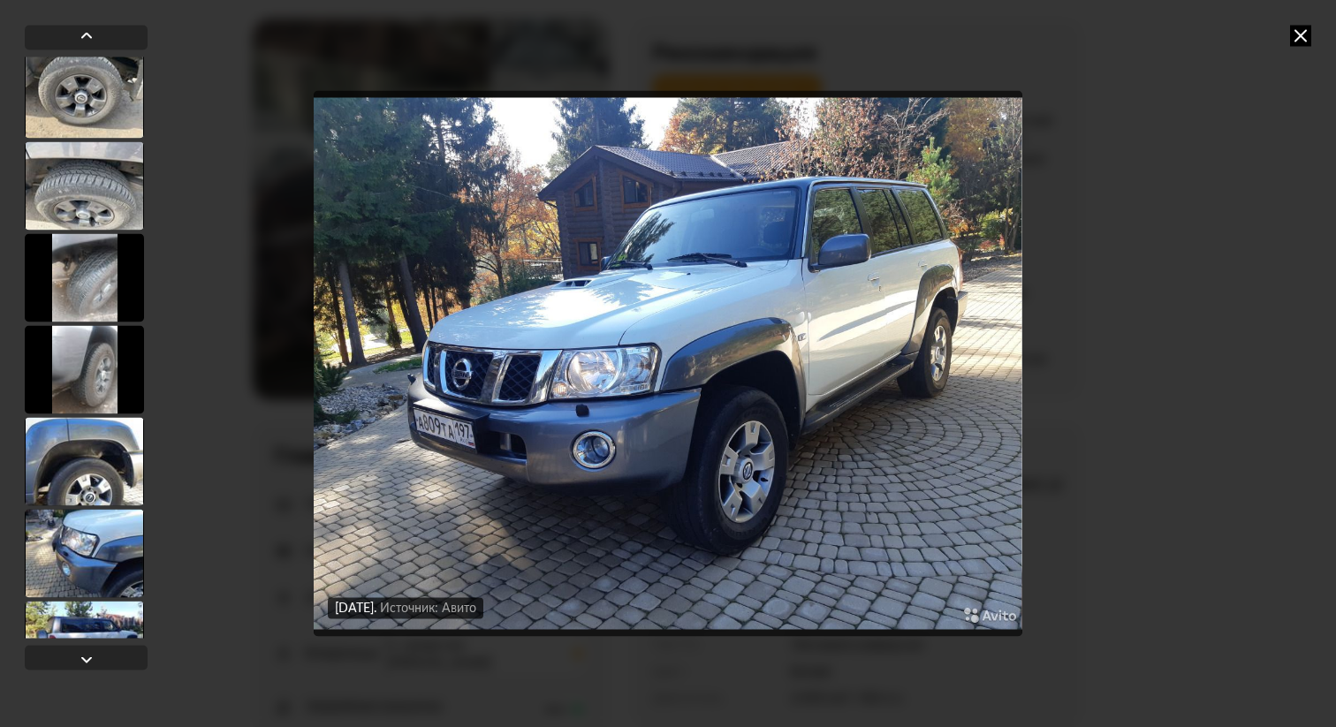
click at [96, 475] on div at bounding box center [84, 461] width 119 height 88
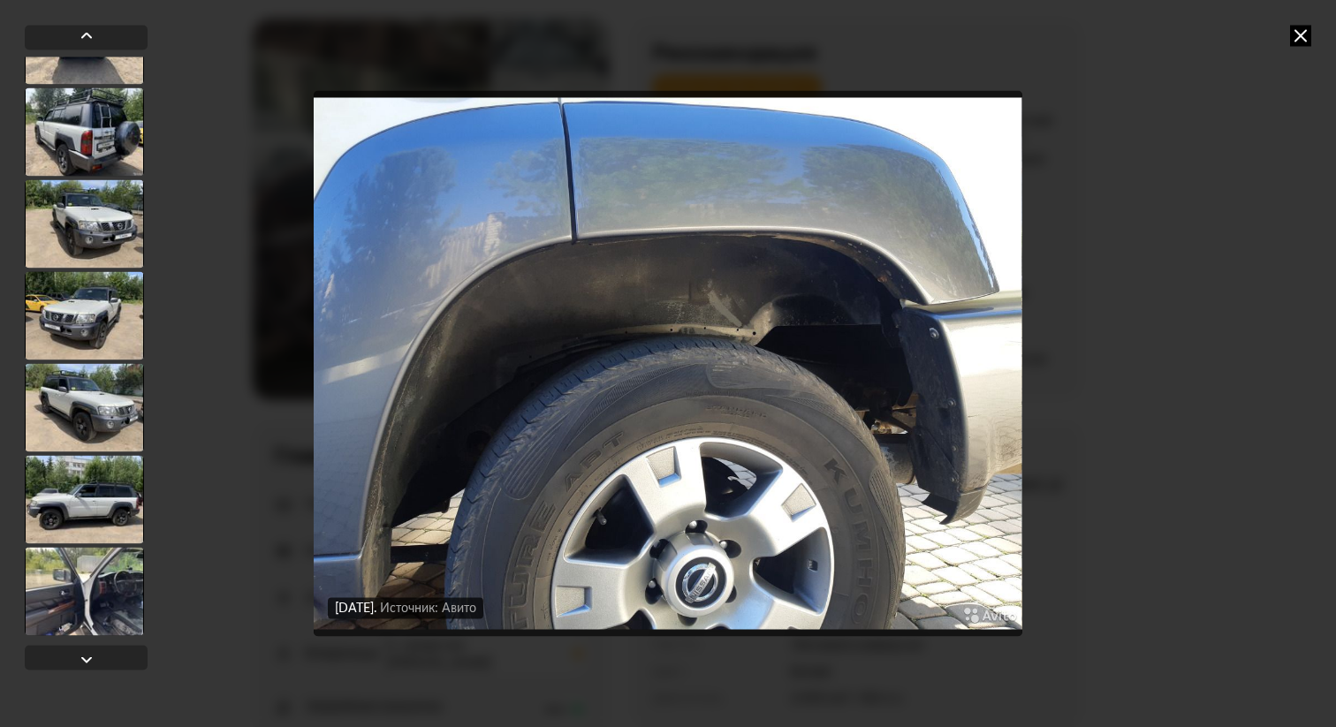
scroll to position [4471, 0]
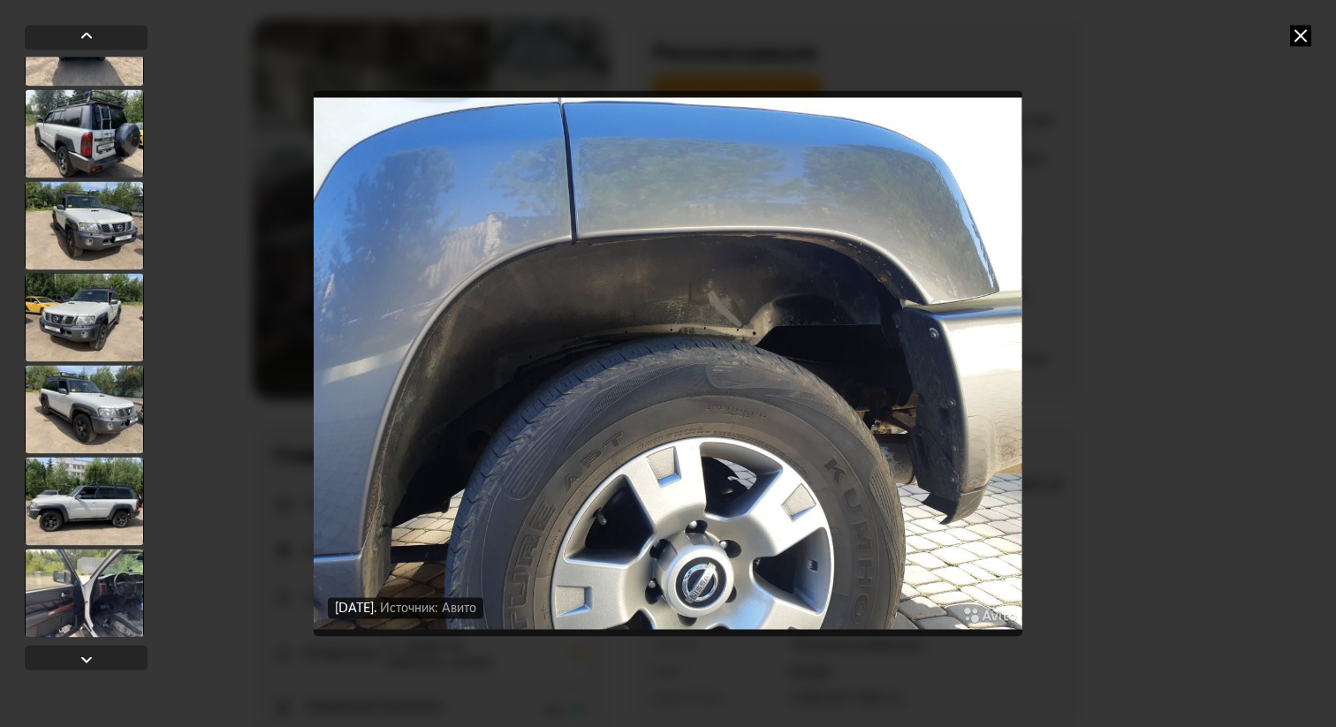
click at [98, 413] on div at bounding box center [84, 409] width 119 height 88
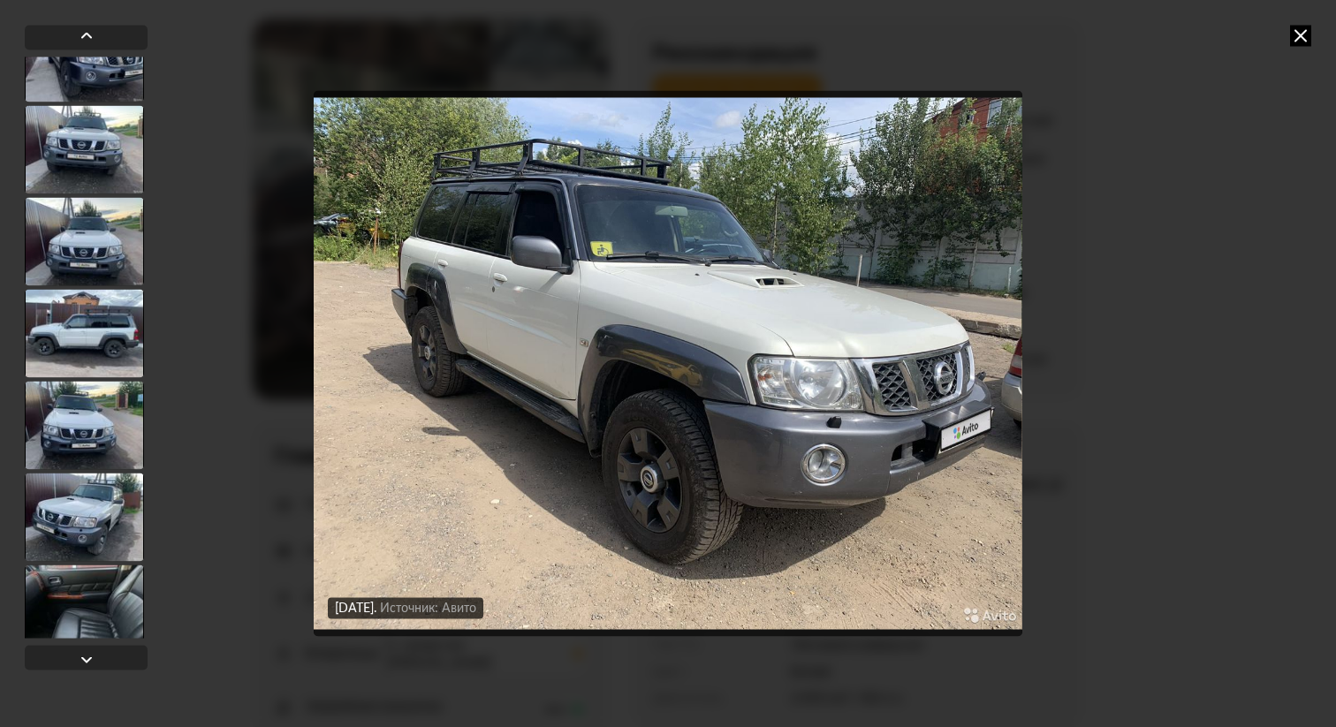
scroll to position [3252, 0]
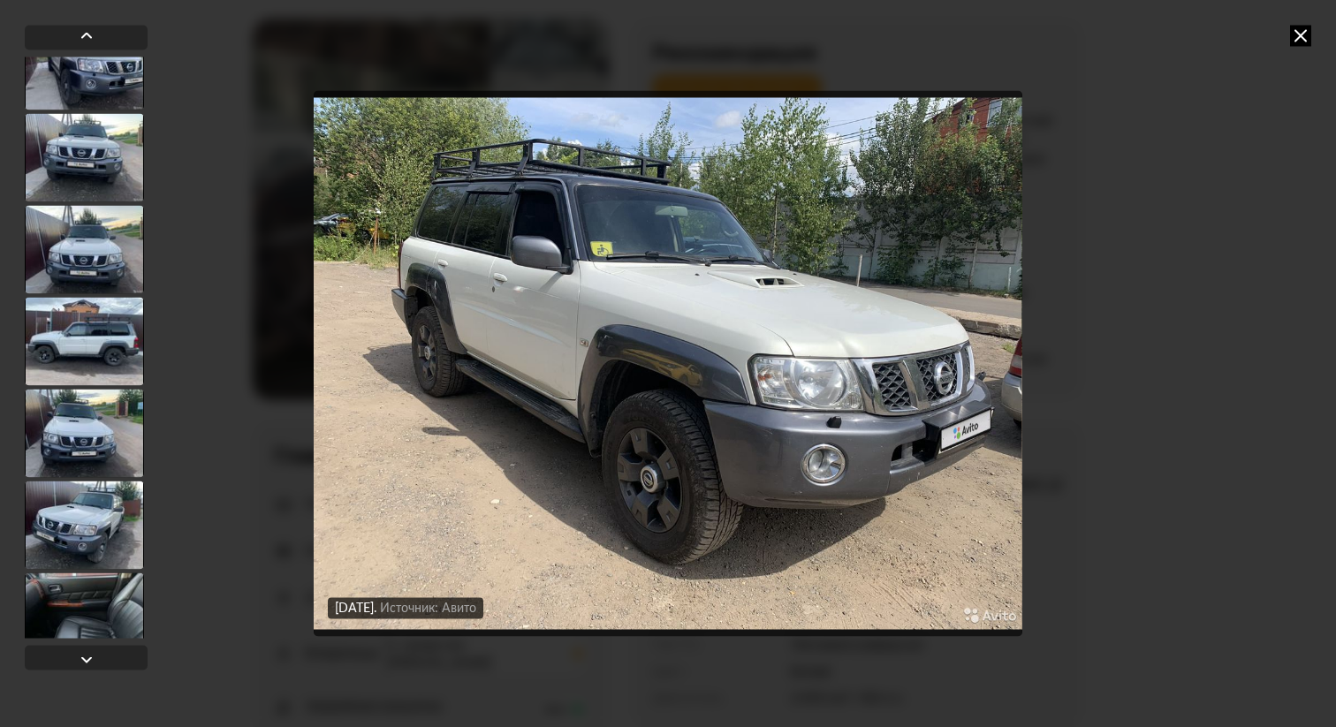
click at [99, 384] on div at bounding box center [86, 348] width 123 height 582
click at [96, 412] on div at bounding box center [84, 433] width 119 height 88
